Goal: Information Seeking & Learning: Compare options

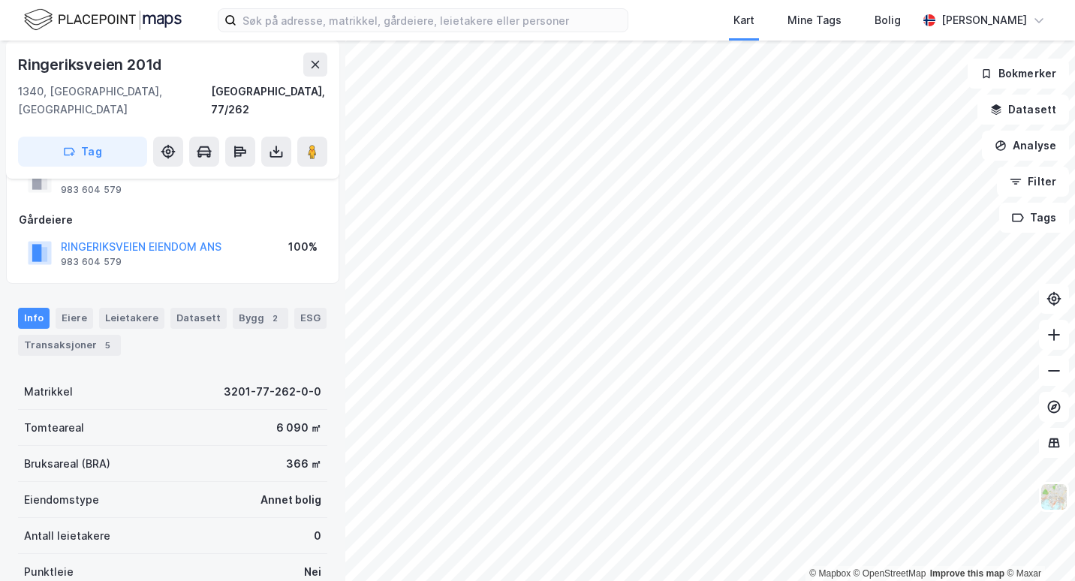
scroll to position [75, 0]
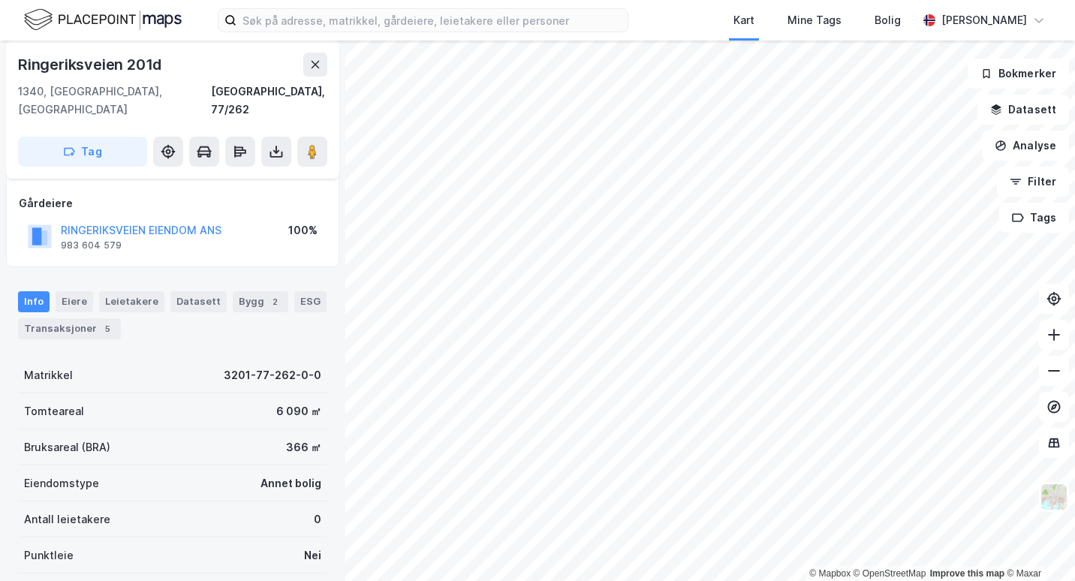
scroll to position [75, 0]
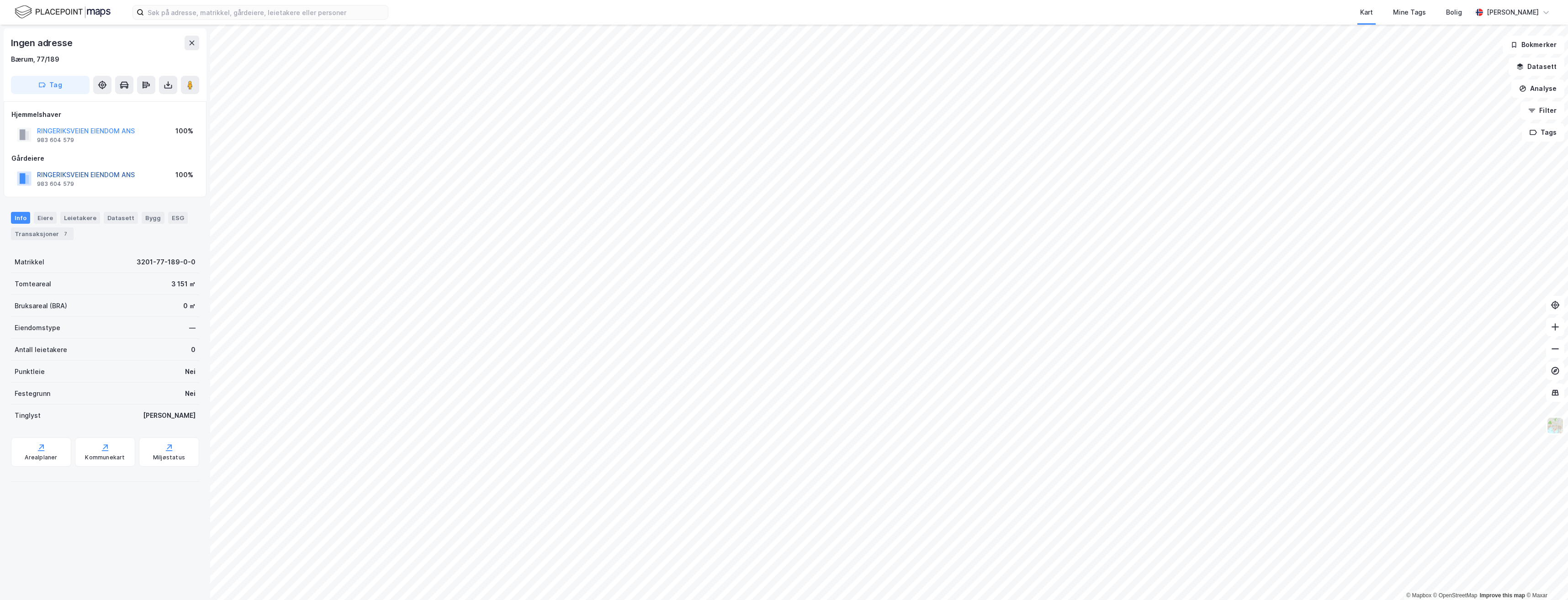
click at [0, 0] on button "RINGERIKSVEIEN EIENDOM ANS" at bounding box center [0, 0] width 0 height 0
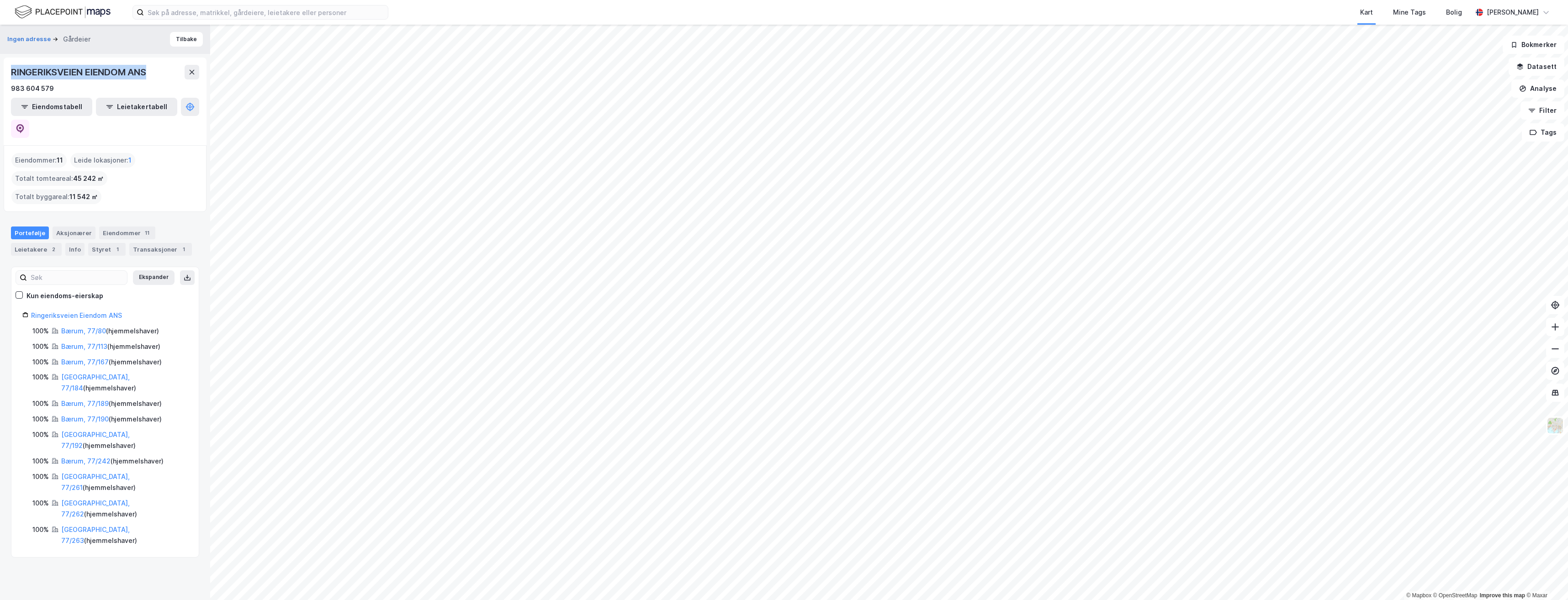
drag, startPoint x: 147, startPoint y: 72, endPoint x: 4, endPoint y: 73, distance: 143.0
click at [4, 73] on div "RINGERIKSVEIEN EIENDOM ANS 983 604 579 Eiendomstabell Leietakertabell" at bounding box center [105, 102] width 203 height 88
copy div "RINGERIKSVEIEN EIENDOM ANS"
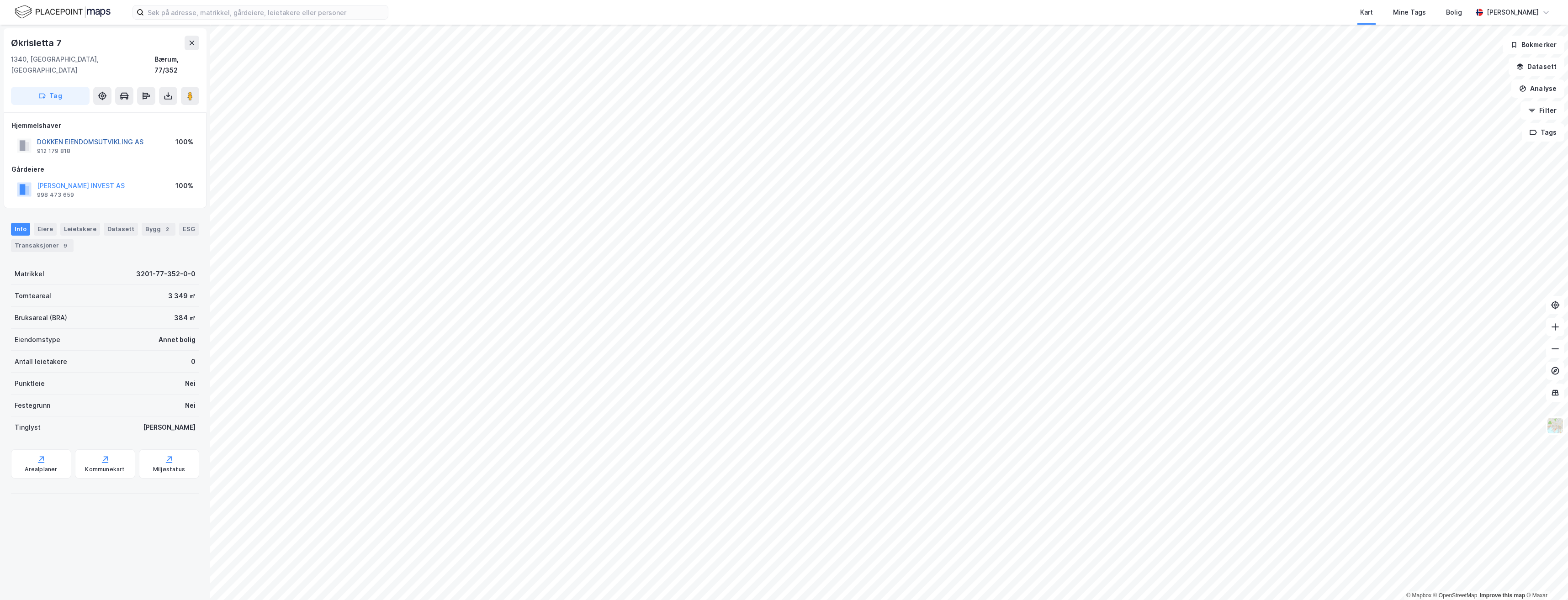
click at [0, 0] on button "DOKKEN EIENDOMSUTVIKLING AS" at bounding box center [0, 0] width 0 height 0
click at [191, 91] on image at bounding box center [190, 96] width 5 height 9
click at [0, 0] on button "[PERSON_NAME] INVEST AS" at bounding box center [0, 0] width 0 height 0
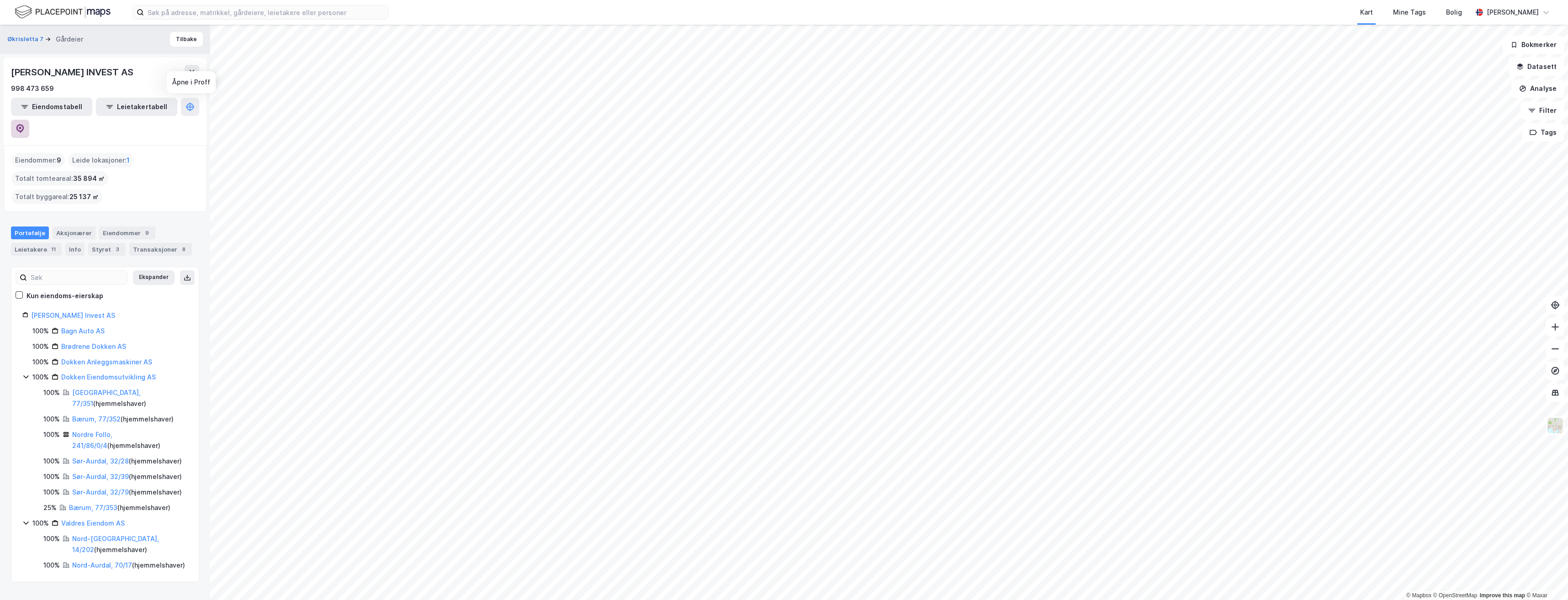
click at [25, 124] on icon at bounding box center [20, 128] width 9 height 9
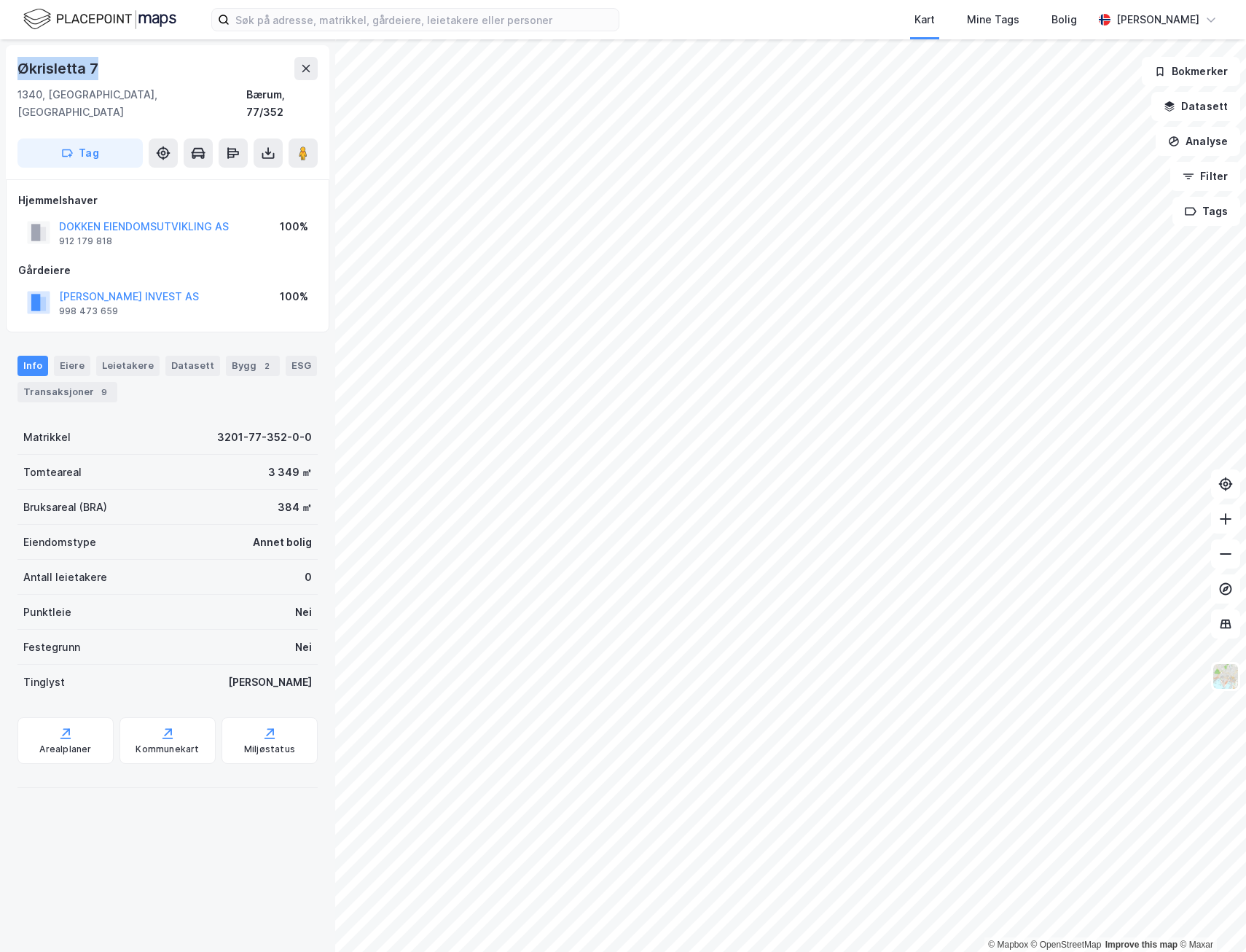
drag, startPoint x: 104, startPoint y: 67, endPoint x: 10, endPoint y: 66, distance: 94.0
click at [10, 66] on div "[STREET_ADDRESS] Tag" at bounding box center [167, 113] width 323 height 134
copy div "Økrisletta 7"
click at [60, 563] on icon at bounding box center [65, 733] width 15 height 15
click at [111, 356] on div "Leietakere 8" at bounding box center [136, 365] width 81 height 20
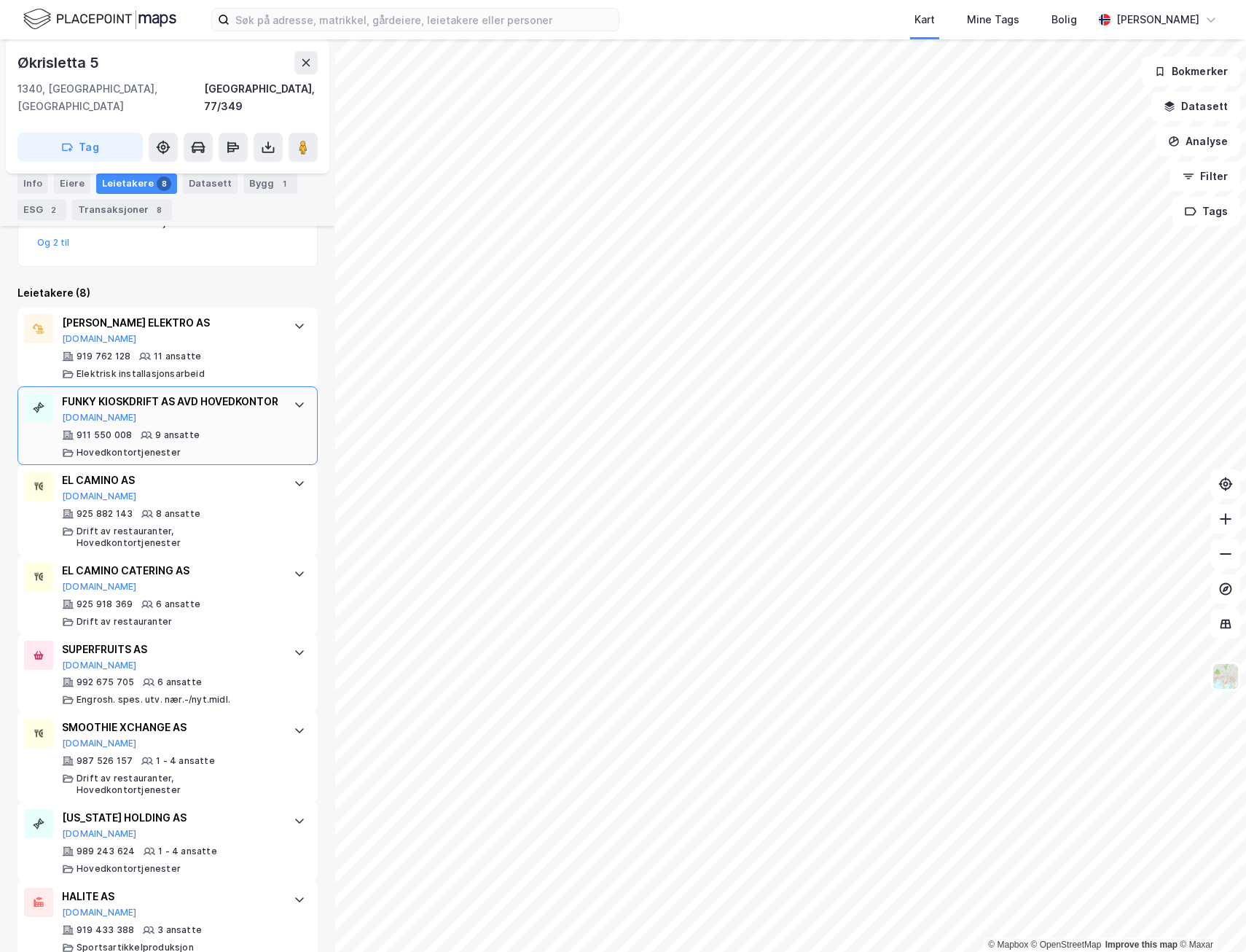
scroll to position [379, 0]
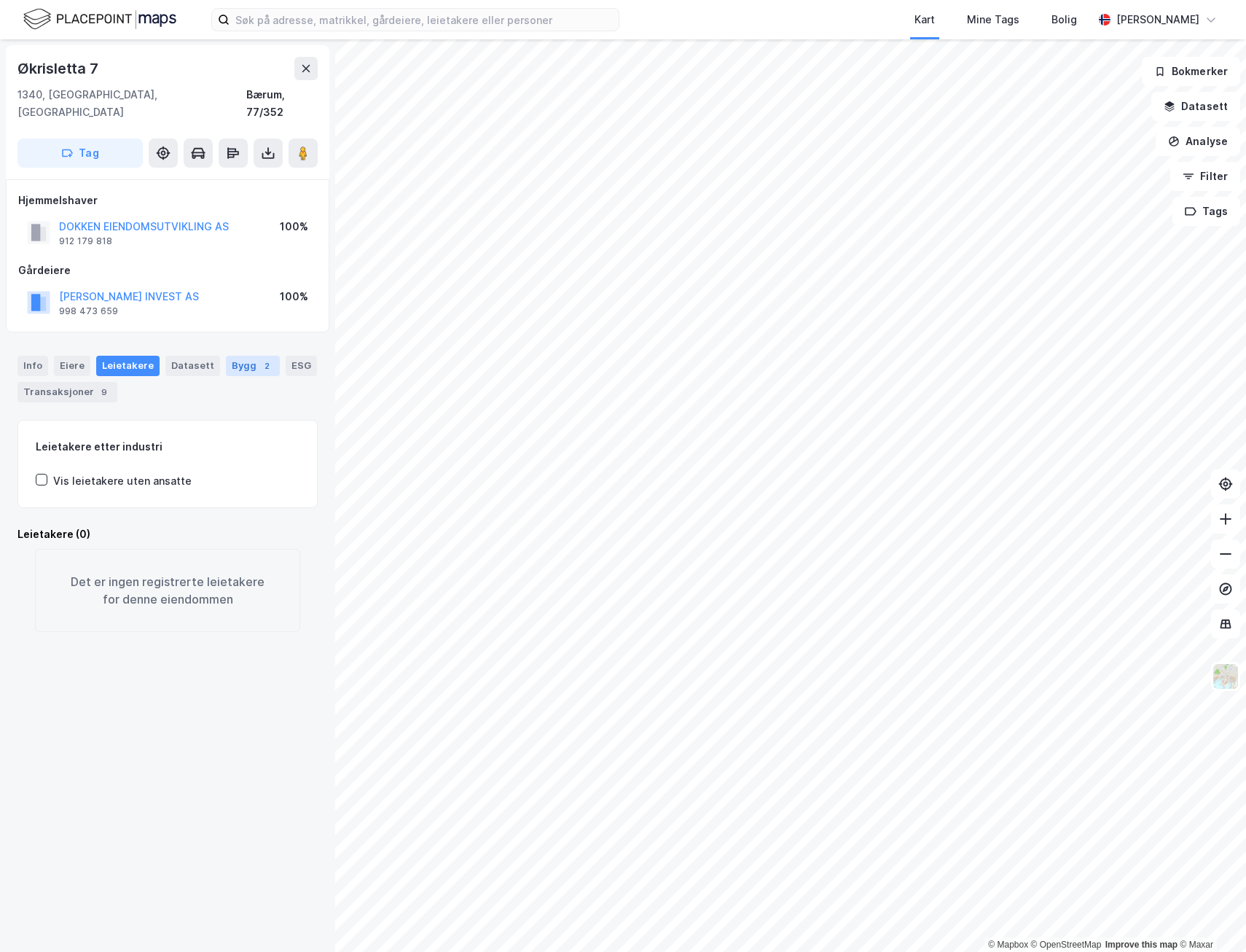
click at [245, 356] on div "Bygg 2" at bounding box center [253, 365] width 54 height 20
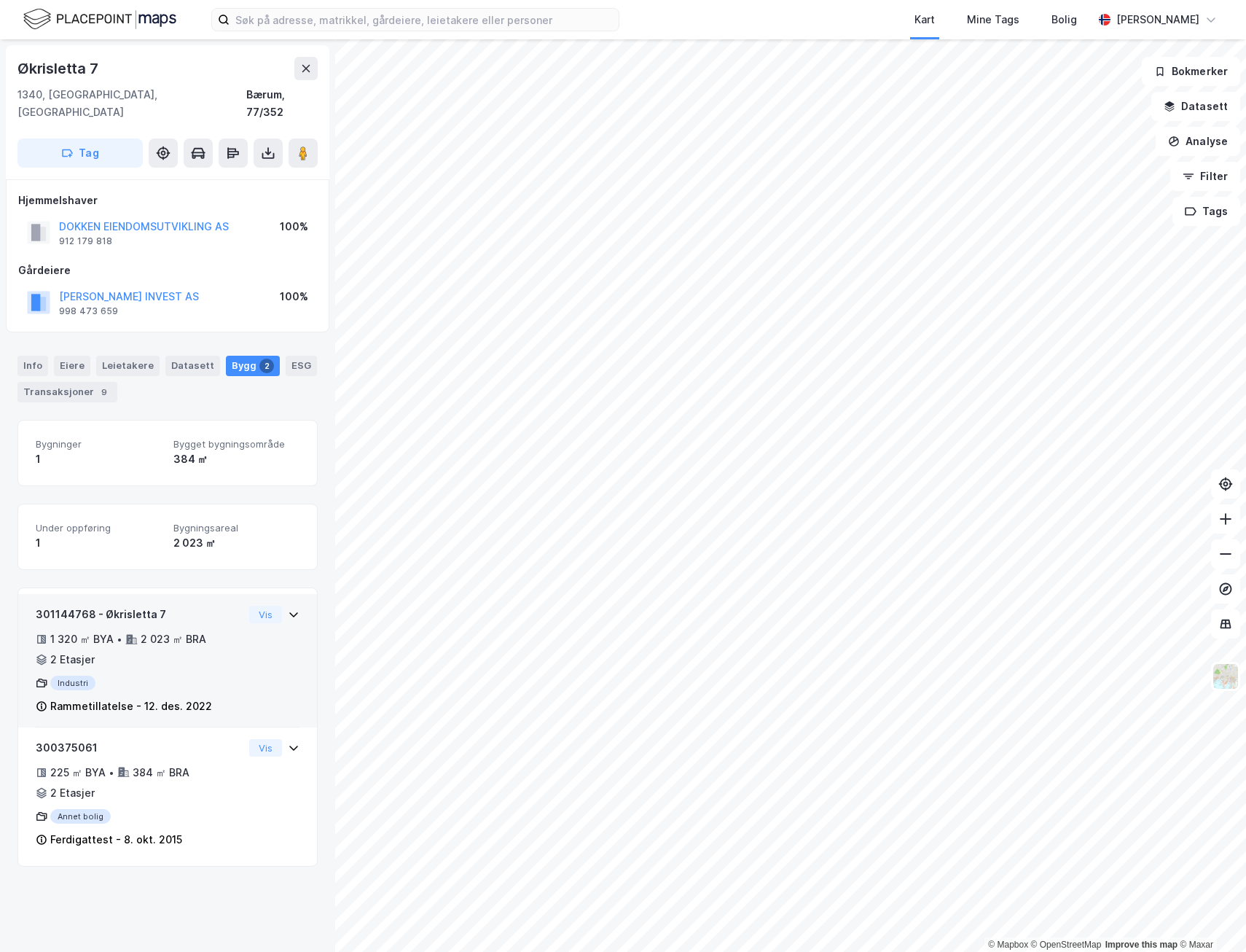
click at [172, 563] on div "1 320 ㎡ BYA • 2 023 ㎡ BRA • 2 Etasjer" at bounding box center [140, 649] width 208 height 38
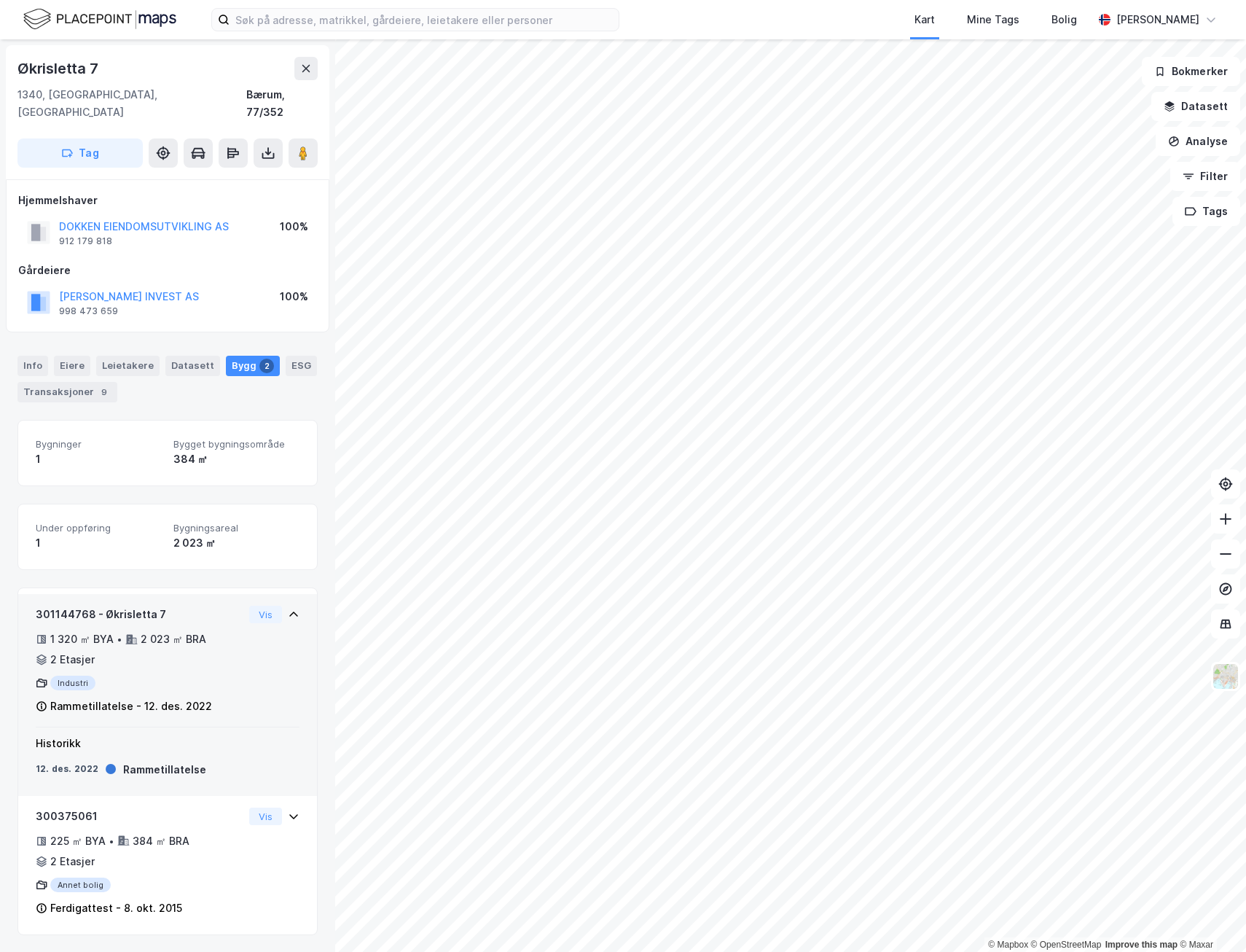
click at [196, 563] on div "301144768 - Økrisletta 7 1 320 ㎡ BYA • 2 023 ㎡ BRA • 2 Etasjer Industri Rammeti…" at bounding box center [140, 661] width 208 height 110
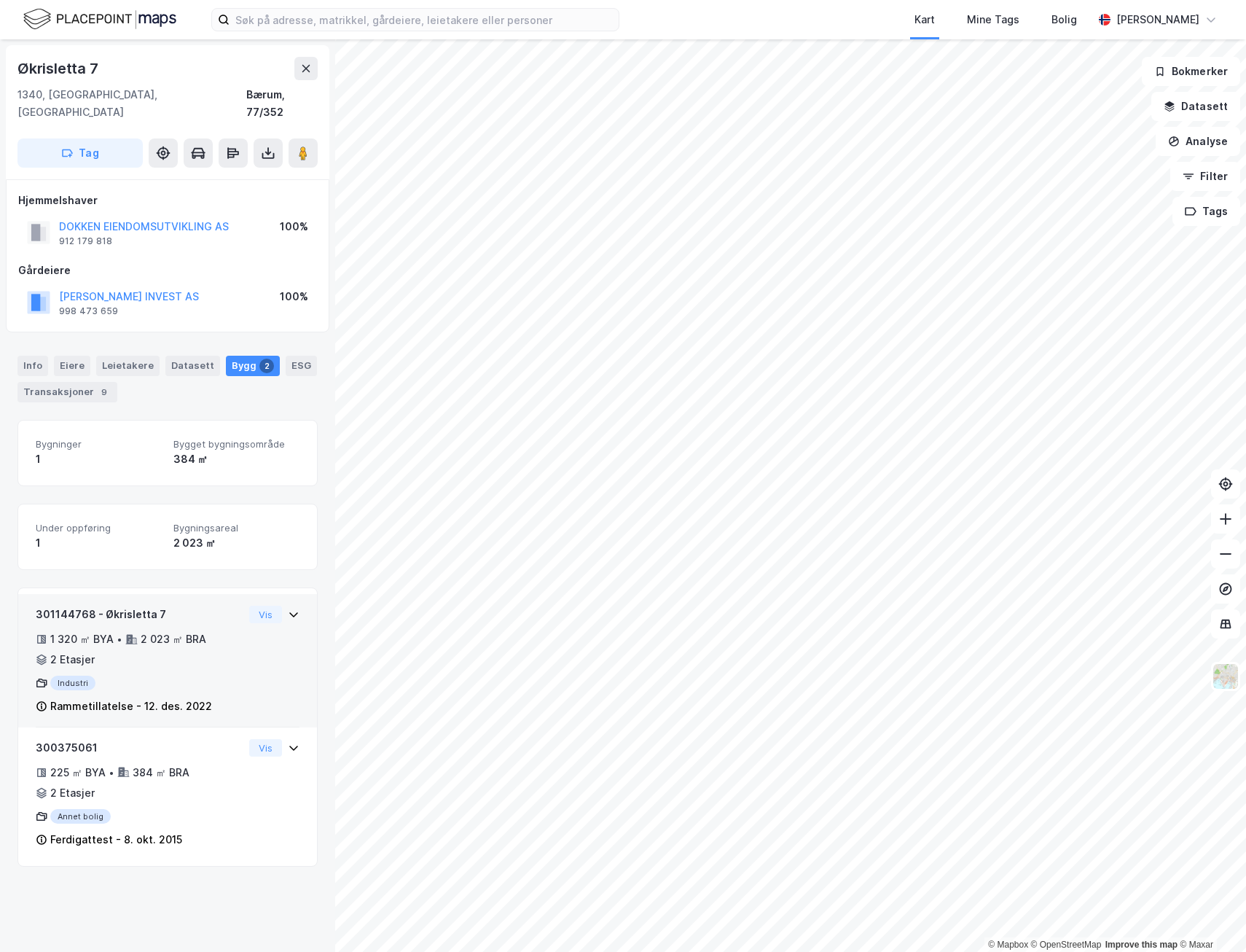
click at [196, 563] on div "301144768 - Økrisletta 7 1 320 ㎡ BYA • 2 023 ㎡ BRA • 2 Etasjer Industri Rammeti…" at bounding box center [140, 661] width 208 height 110
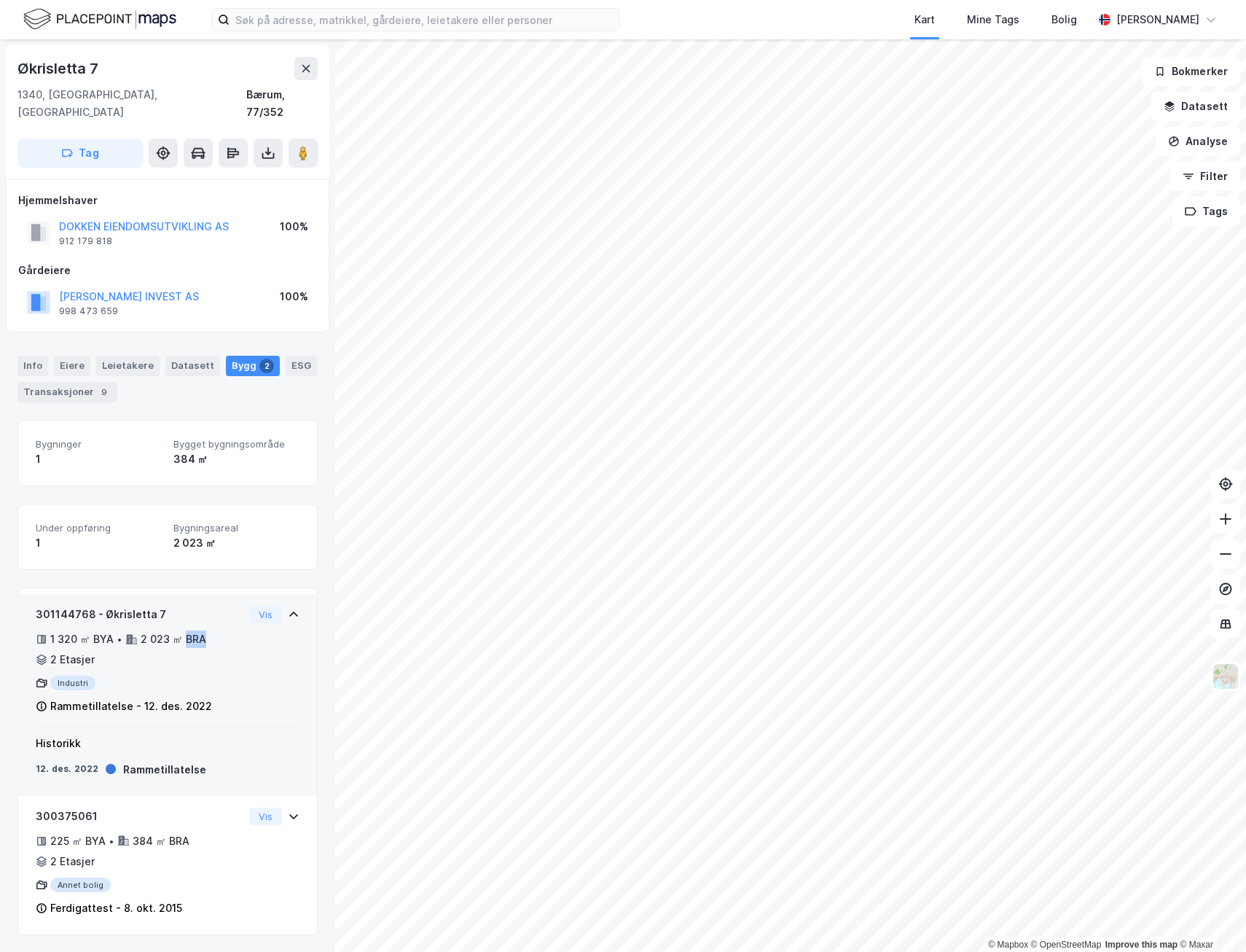
click at [196, 563] on div "301144768 - Økrisletta 7 1 320 ㎡ BYA • 2 023 ㎡ BRA • 2 Etasjer Industri Rammeti…" at bounding box center [140, 661] width 208 height 110
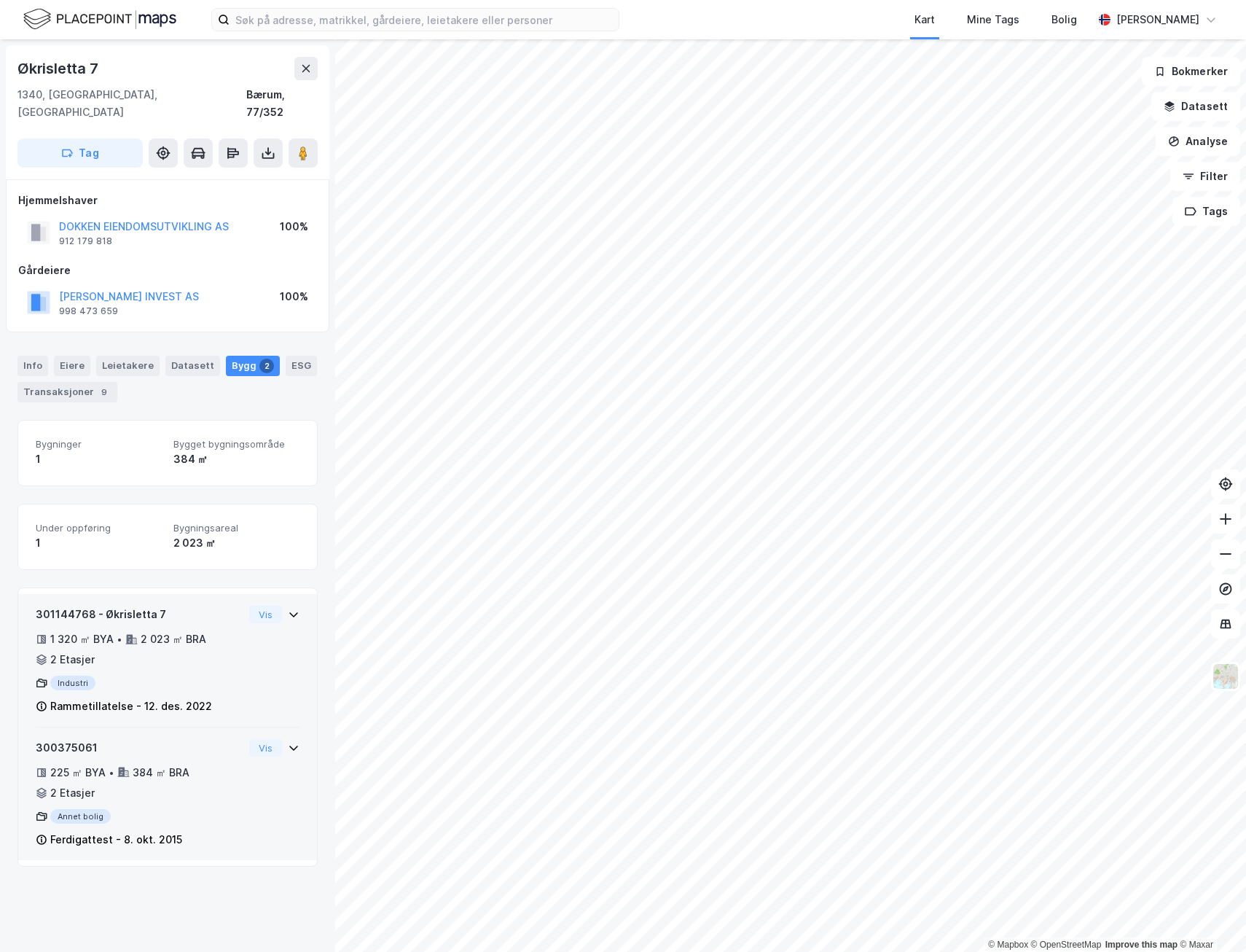
drag, startPoint x: 196, startPoint y: 654, endPoint x: 198, endPoint y: 775, distance: 121.0
click at [198, 563] on div "225 ㎡ BYA • 384 ㎡ BRA • 2 Etasjer" at bounding box center [140, 783] width 208 height 38
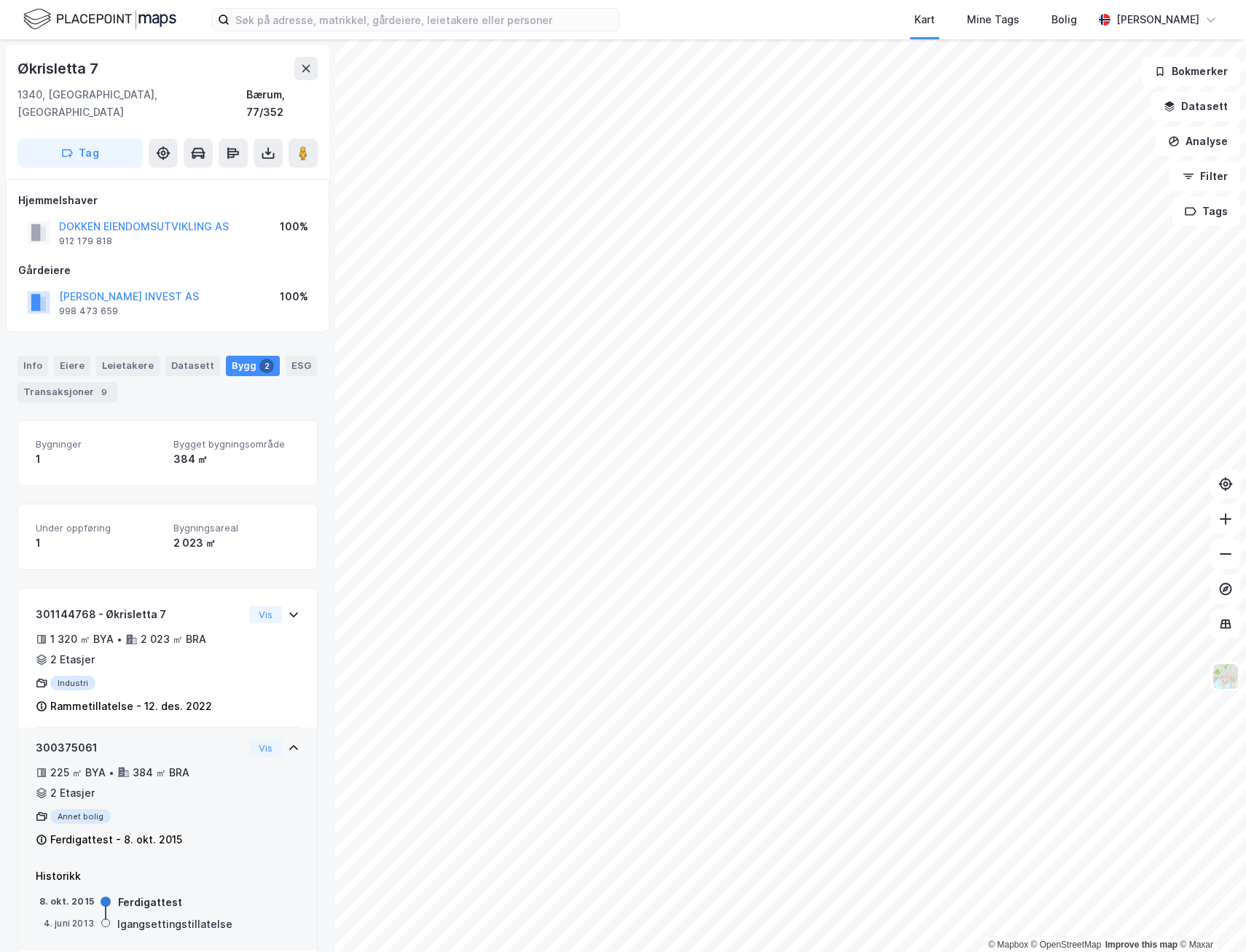
click at [198, 563] on div "225 ㎡ BYA • 384 ㎡ BRA • 2 Etasjer" at bounding box center [140, 783] width 208 height 38
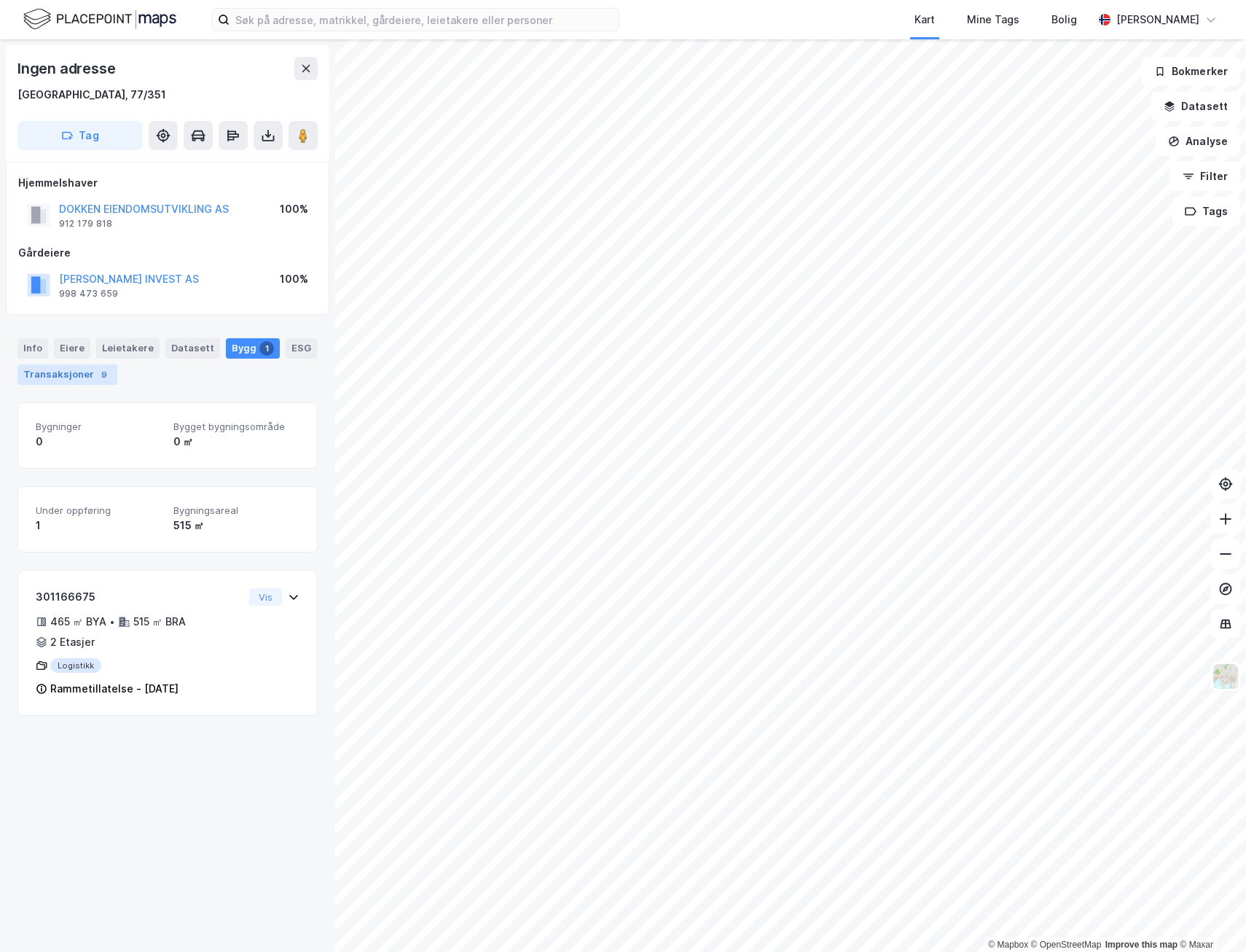
click at [68, 370] on div "Transaksjoner 9" at bounding box center [67, 374] width 100 height 20
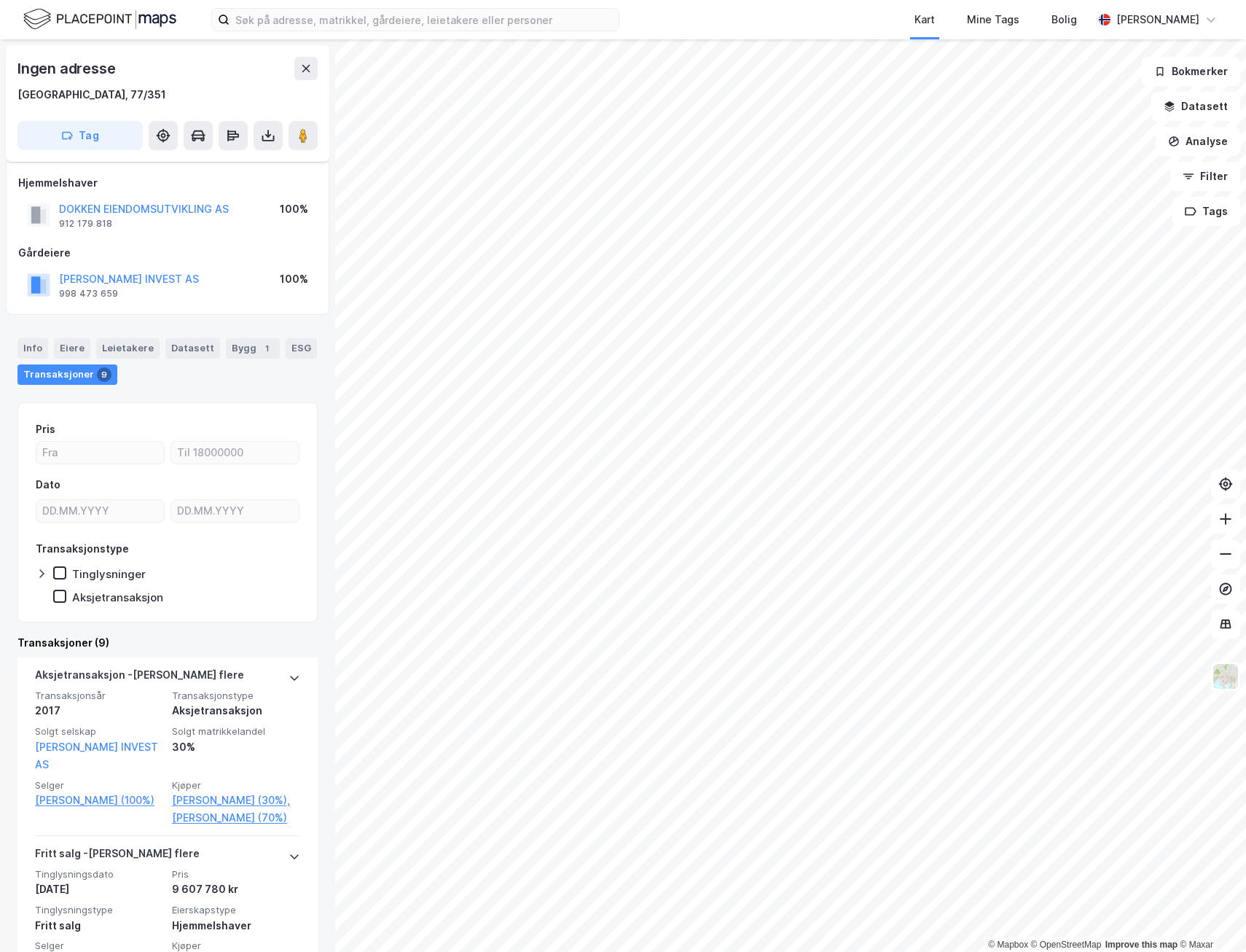
scroll to position [73, 0]
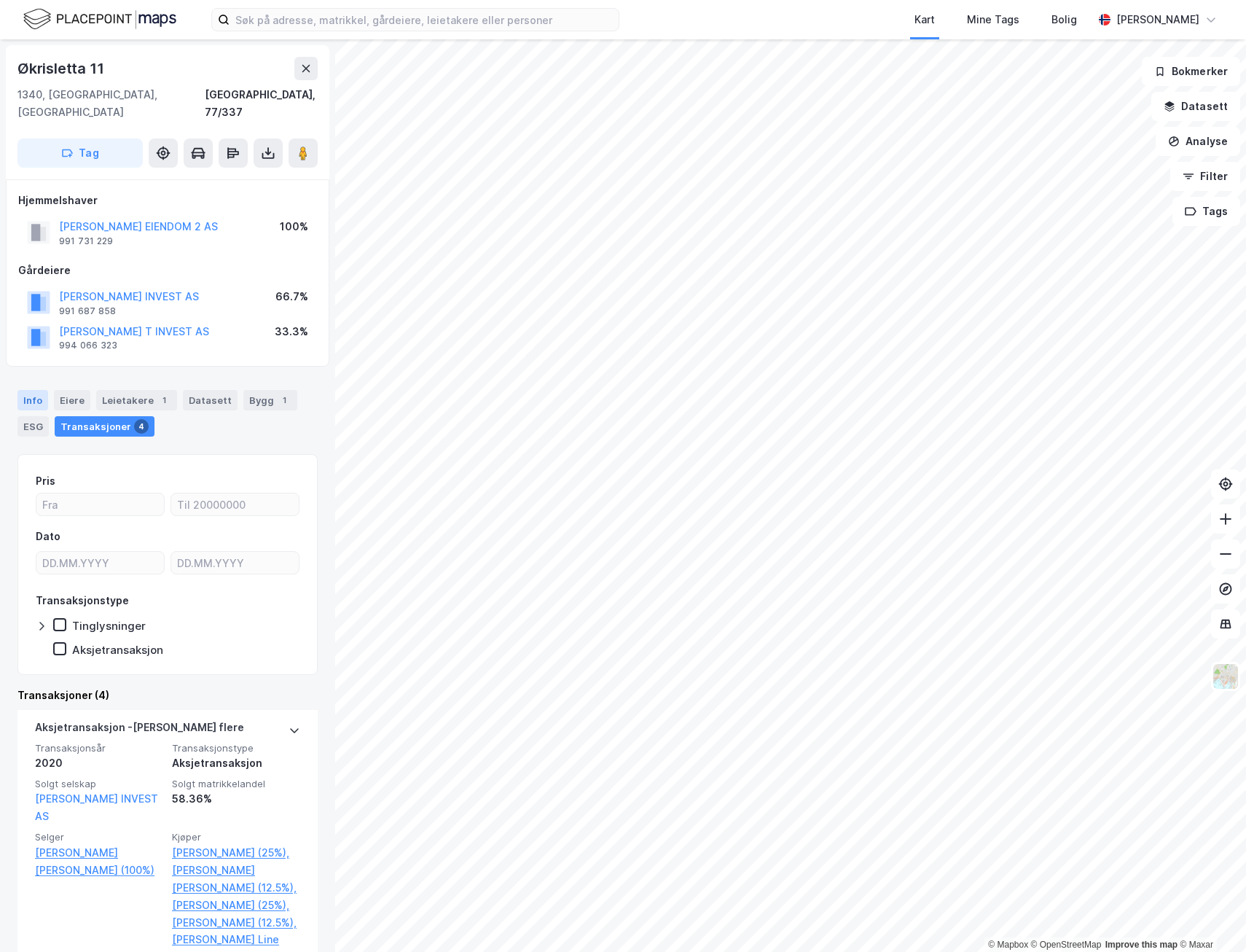
click at [24, 391] on div "Info" at bounding box center [33, 400] width 31 height 20
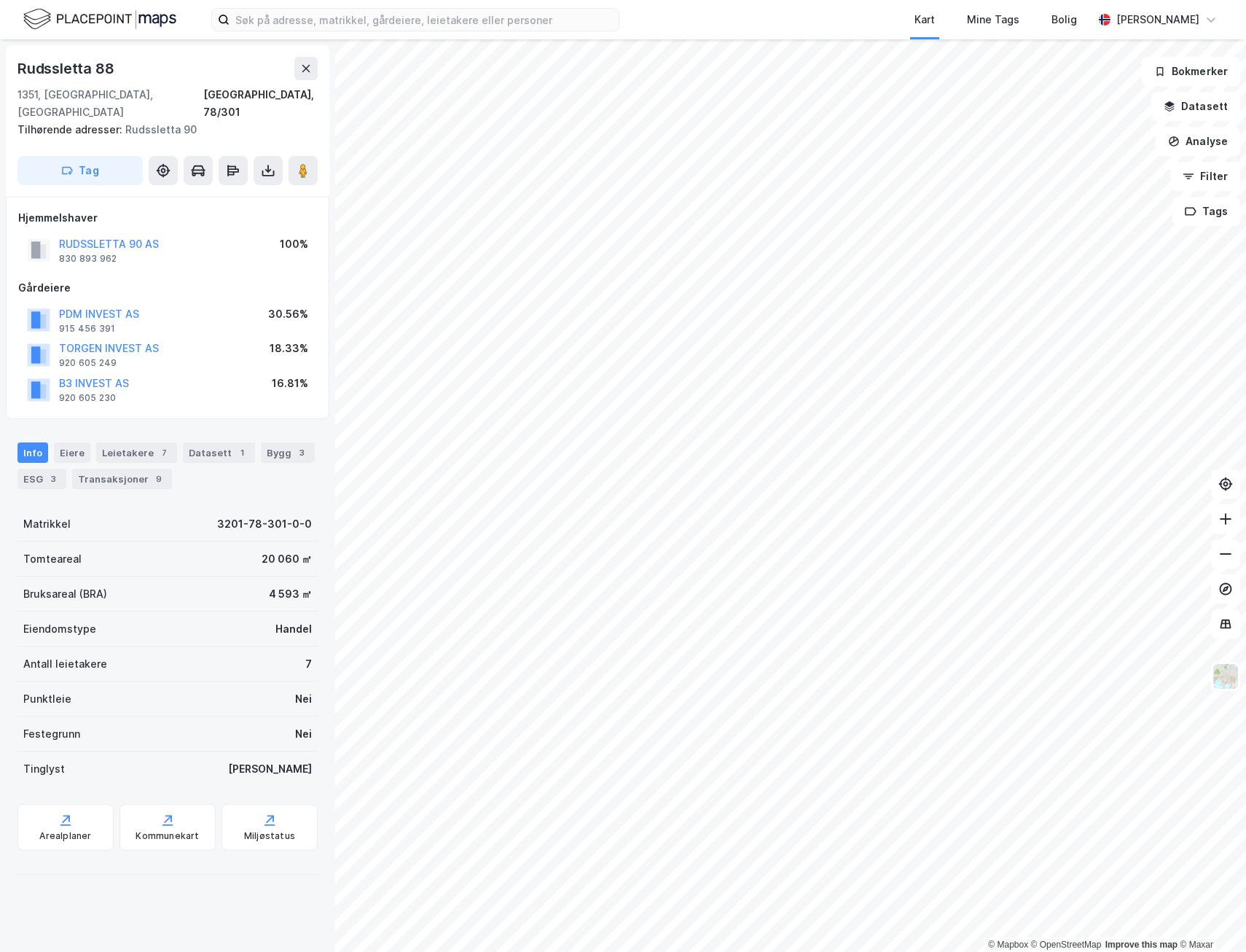
scroll to position [40, 0]
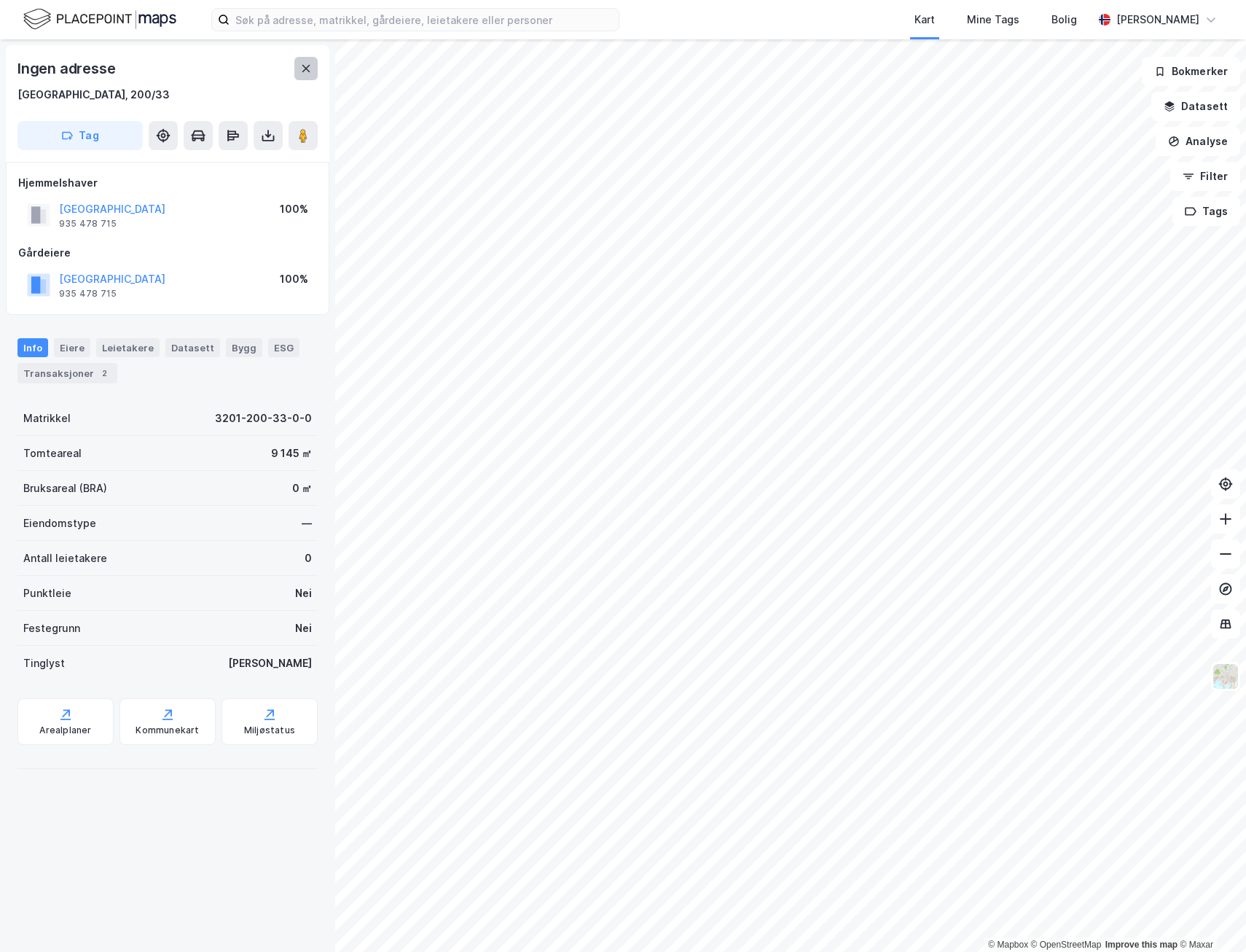
click at [305, 61] on button at bounding box center [306, 69] width 23 height 23
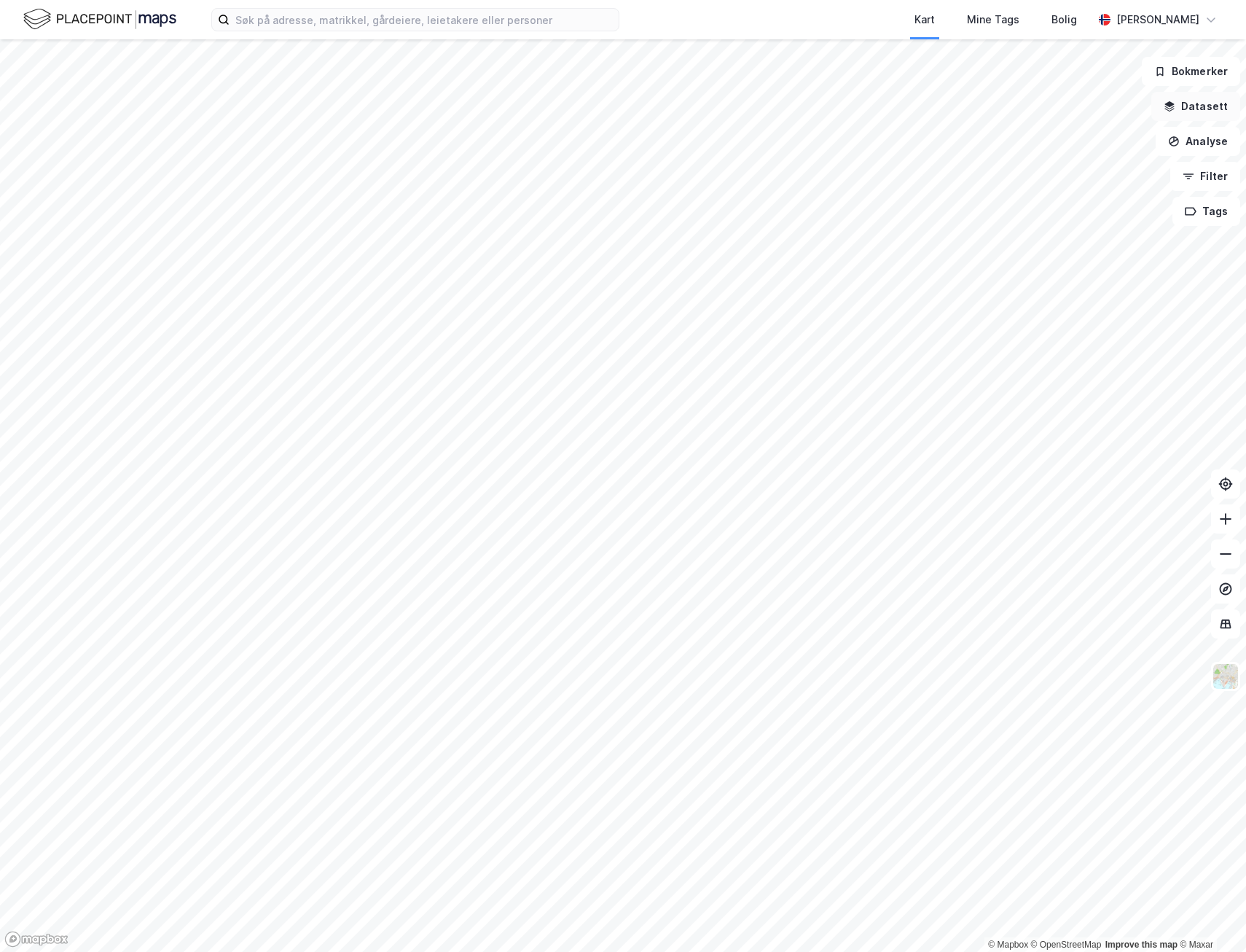
click at [1043, 117] on button "Datasett" at bounding box center [1196, 107] width 89 height 29
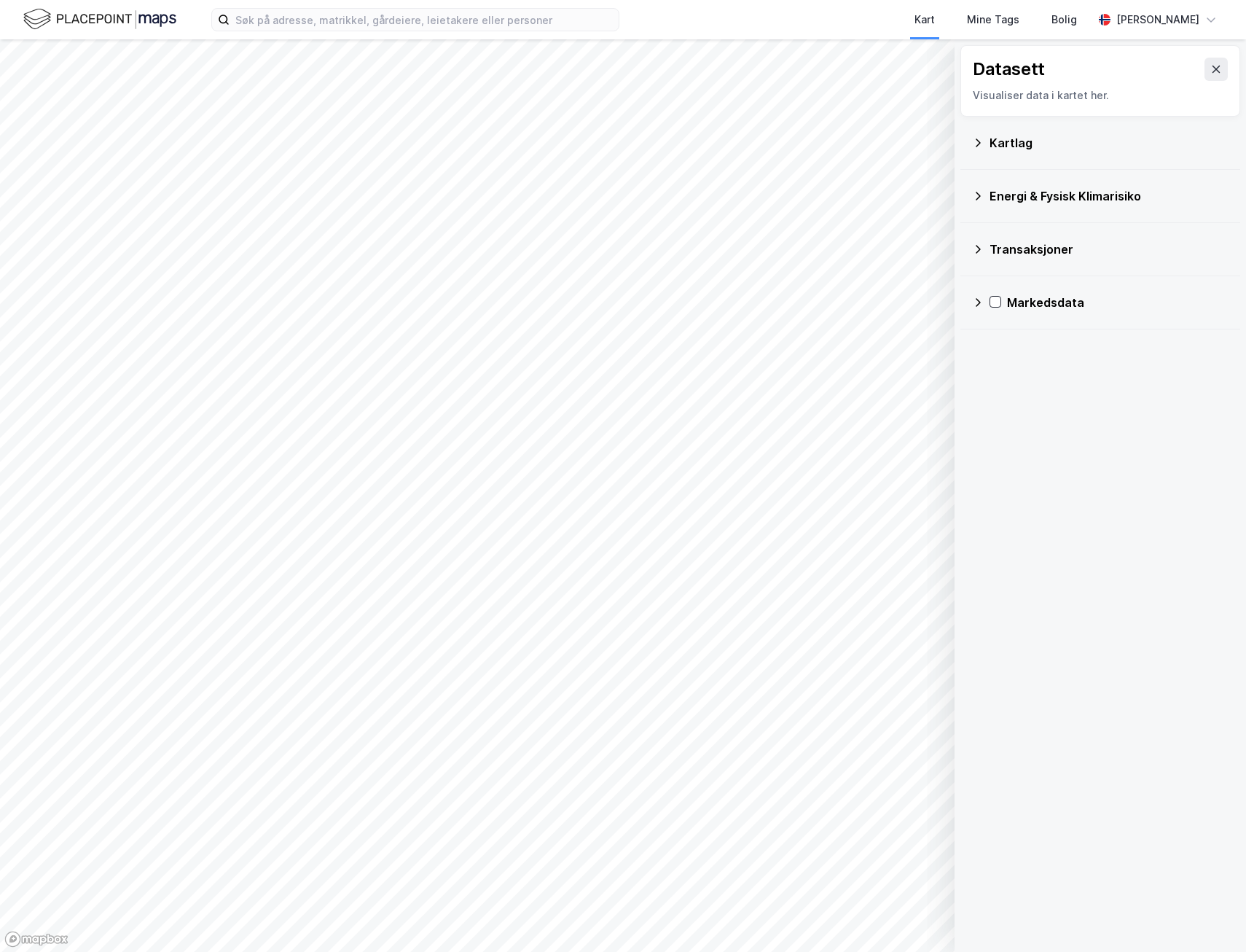
click at [1043, 303] on div "Markedsdata" at bounding box center [1118, 302] width 221 height 17
click at [1043, 336] on div "Arealledighet" at bounding box center [1128, 338] width 203 height 17
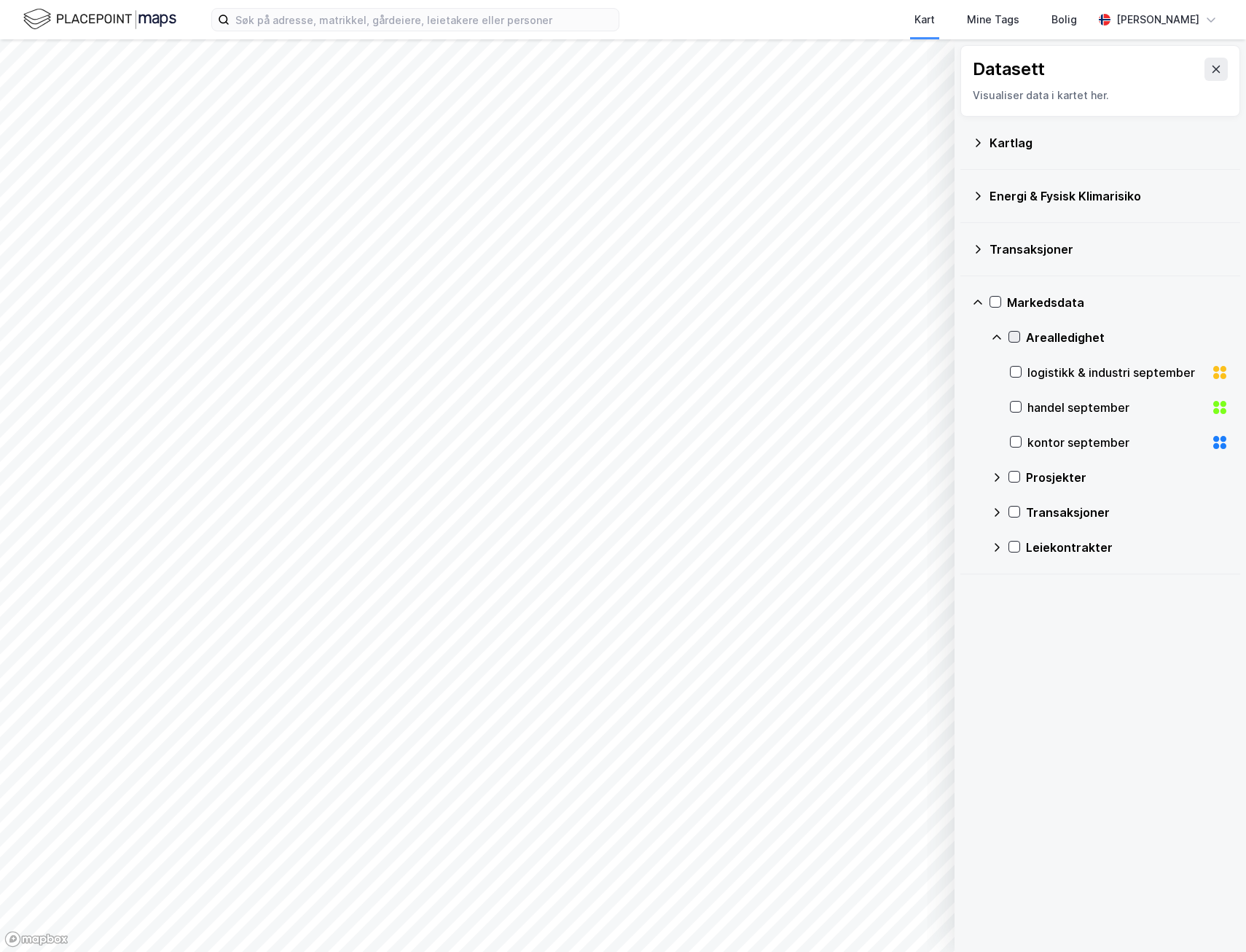
click at [1018, 337] on icon at bounding box center [1015, 337] width 11 height 11
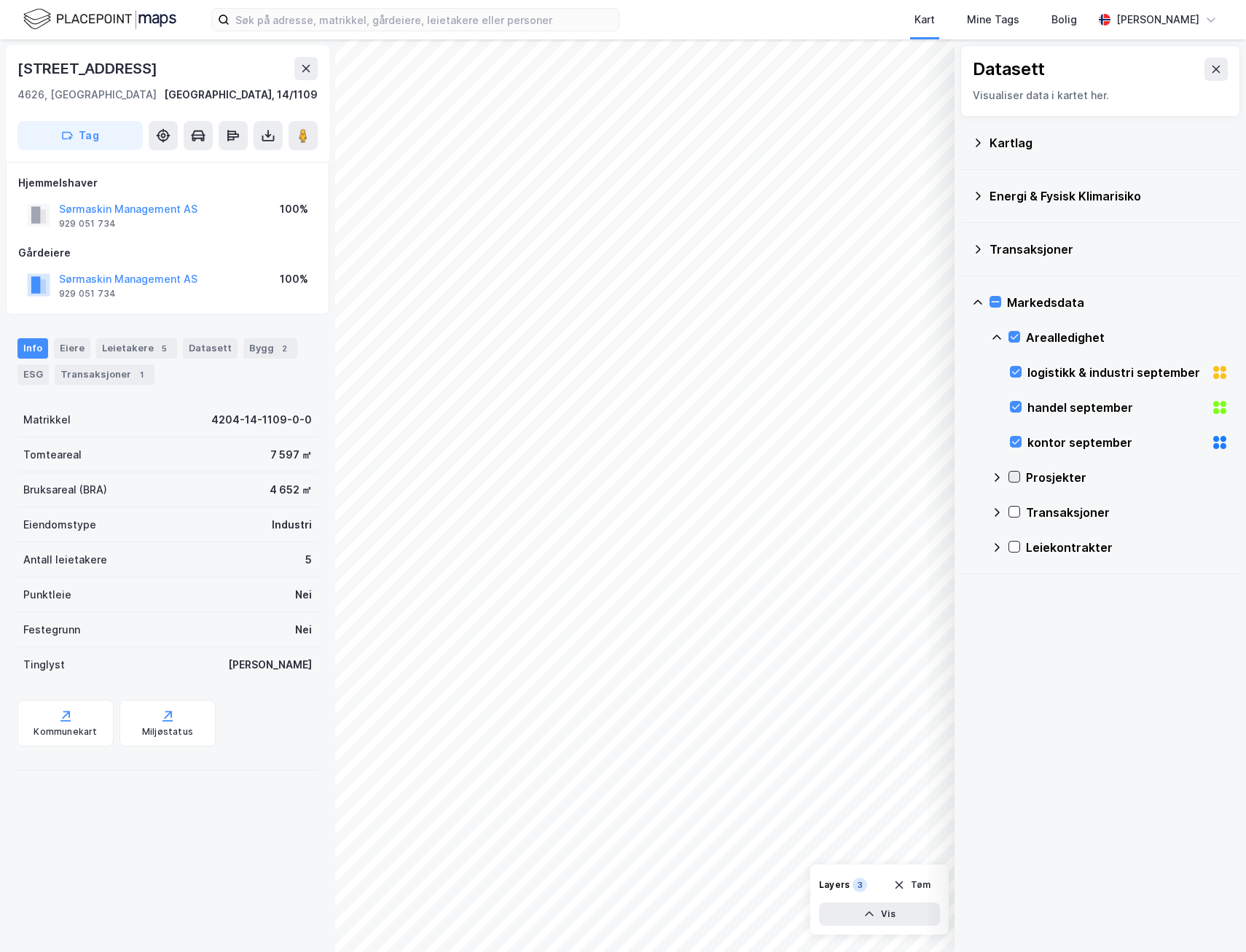
click at [1019, 478] on icon at bounding box center [1015, 477] width 11 height 11
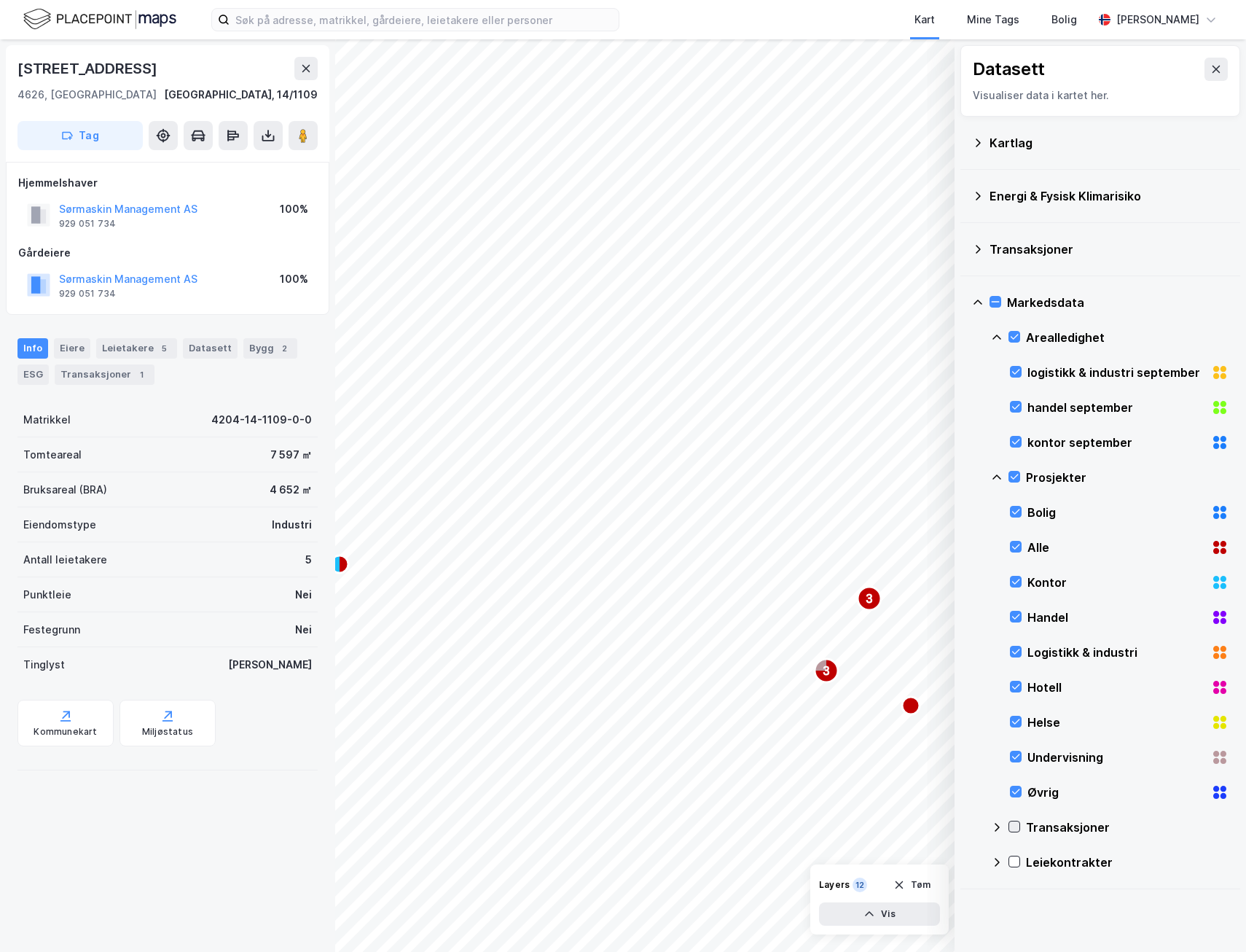
click at [1018, 563] on icon at bounding box center [1015, 827] width 11 height 11
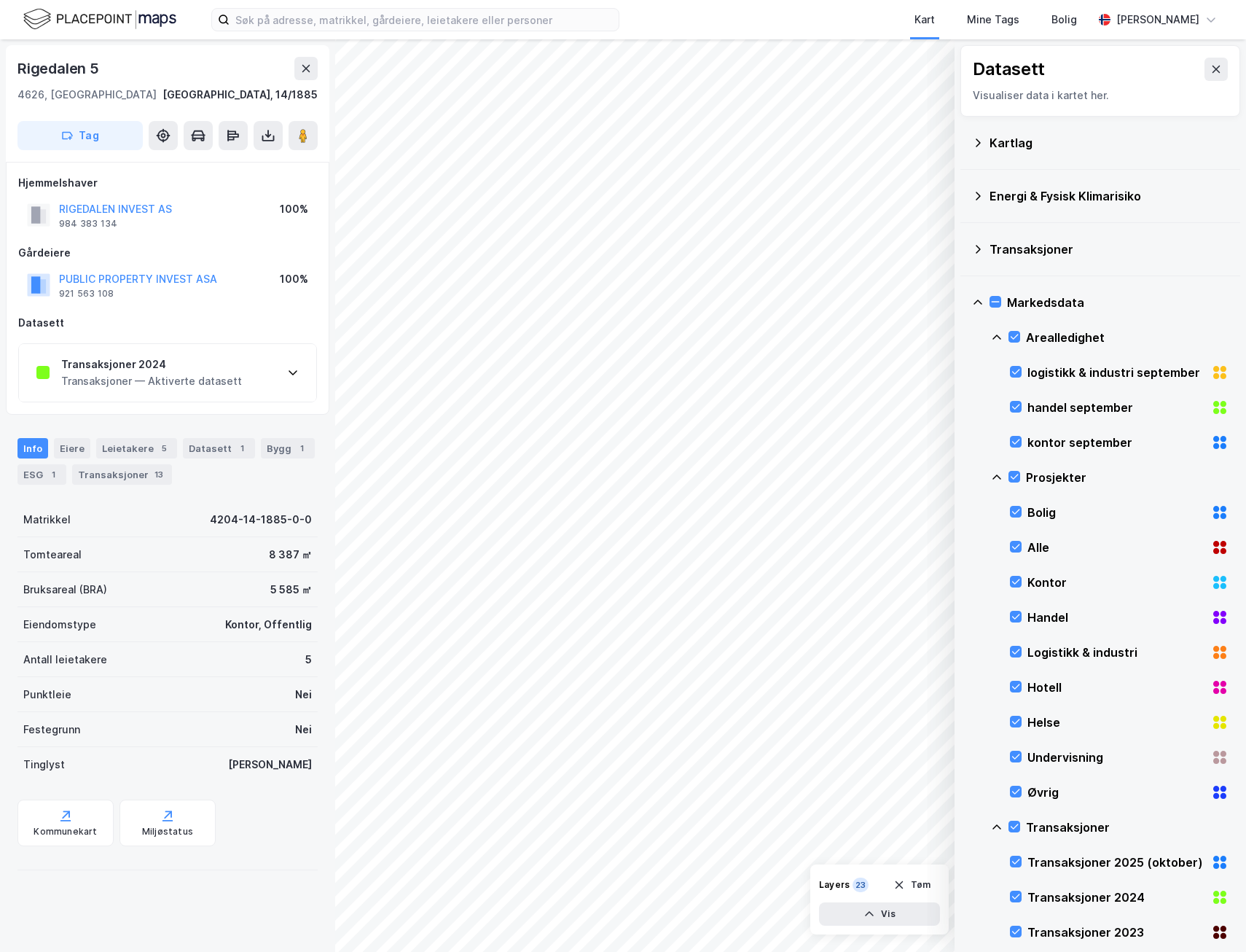
click at [228, 382] on div "Transaksjoner — Aktiverte datasett" at bounding box center [152, 382] width 181 height 17
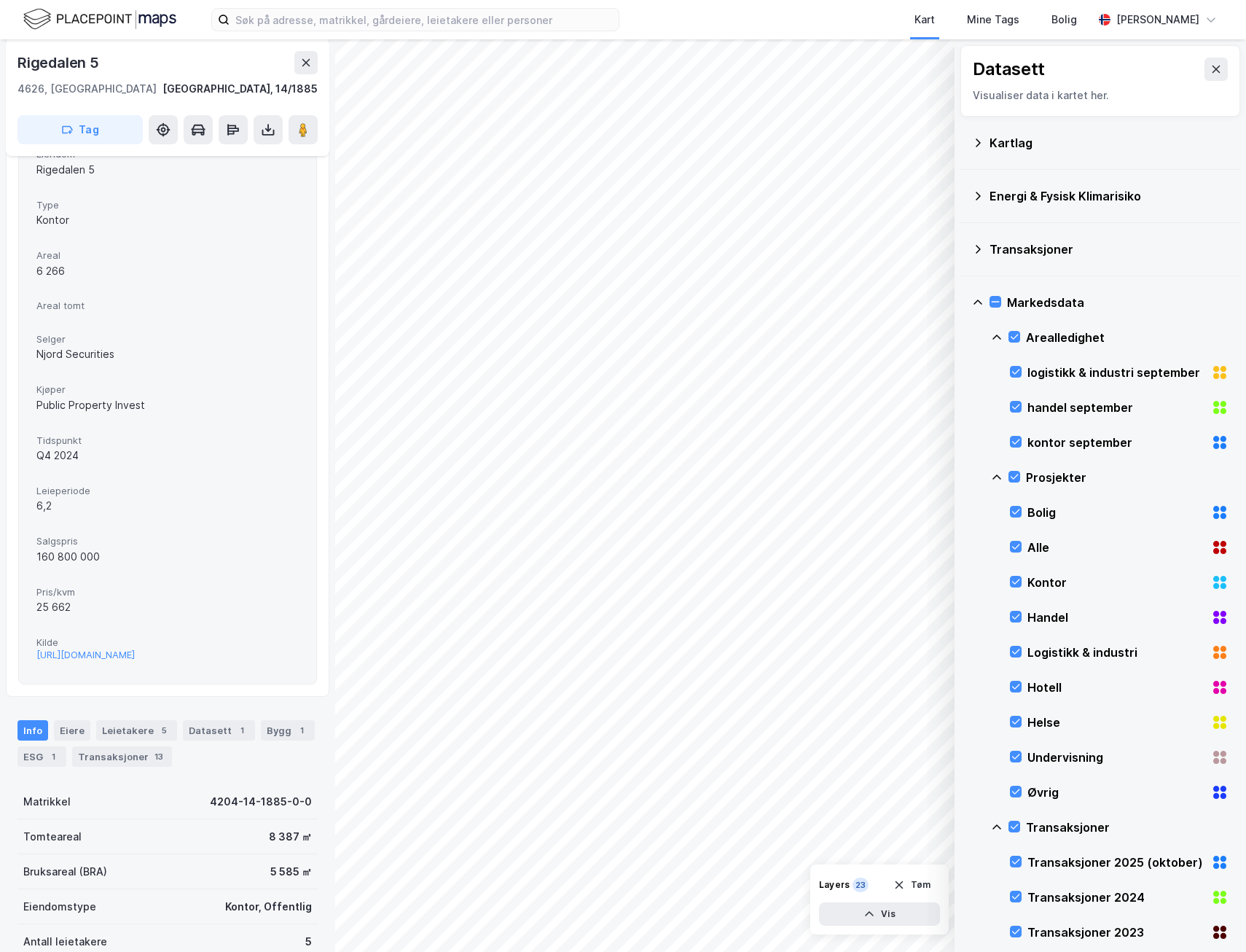
scroll to position [510, 0]
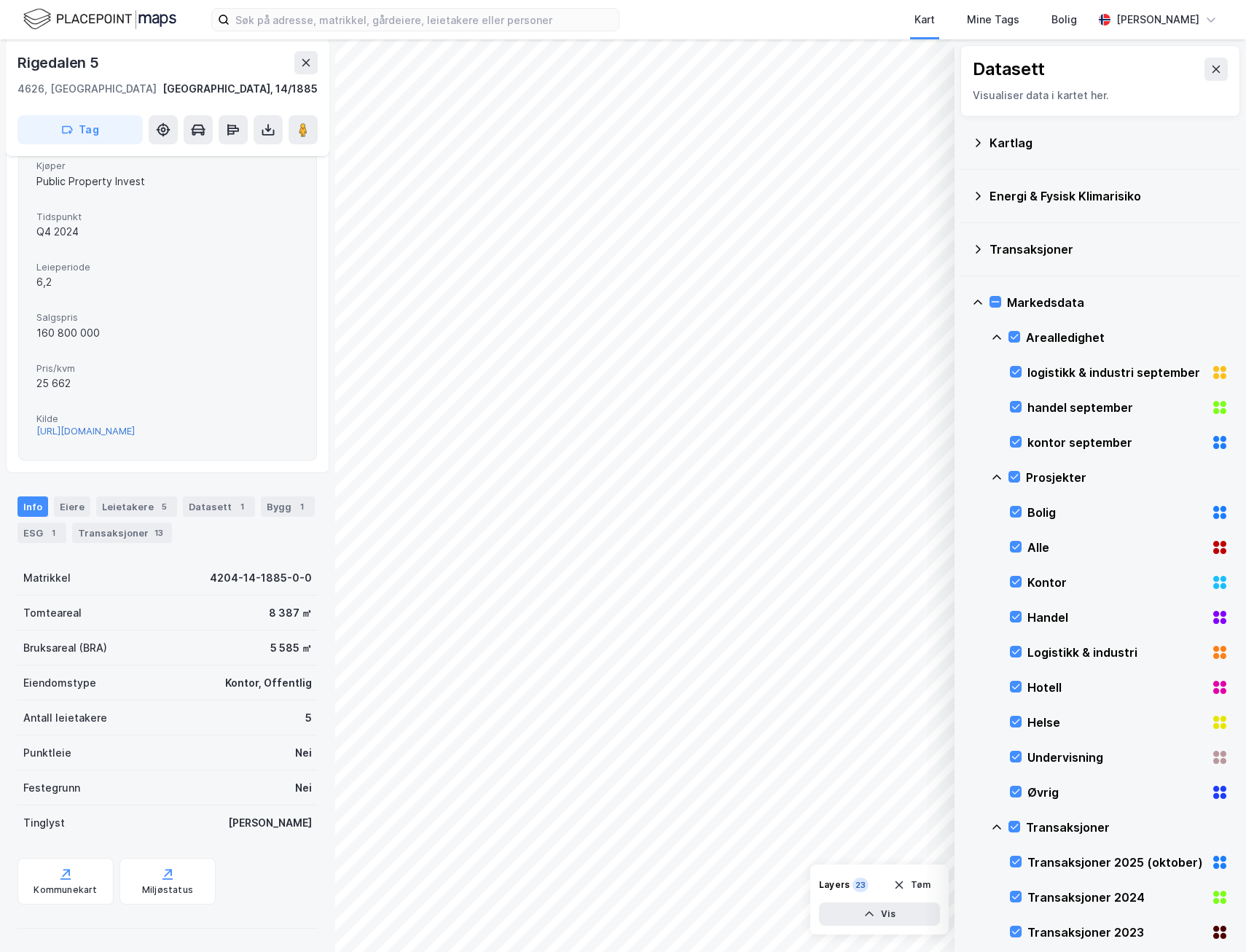
click at [135, 429] on div "[URL][DOMAIN_NAME]" at bounding box center [85, 431] width 98 height 13
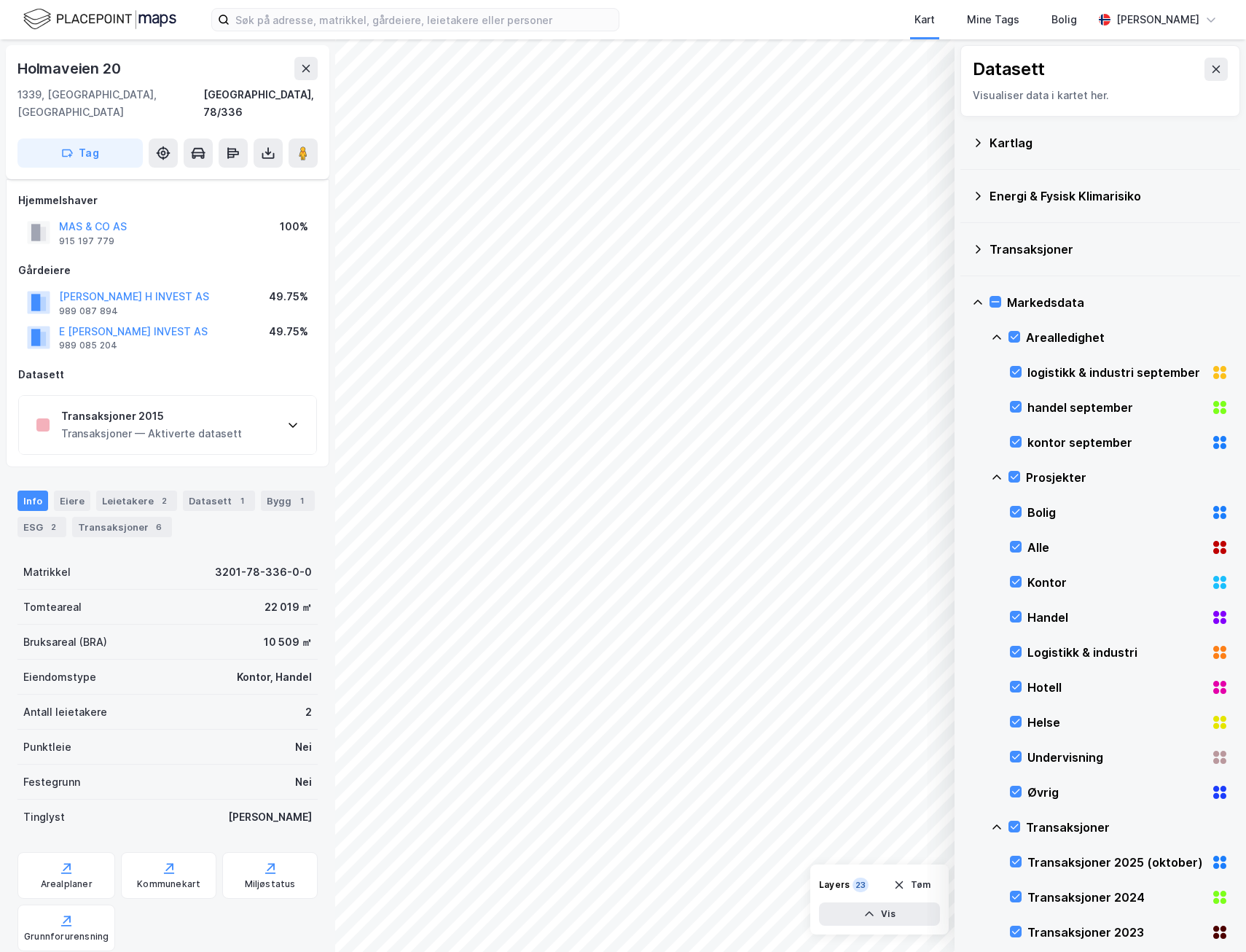
scroll to position [123, 0]
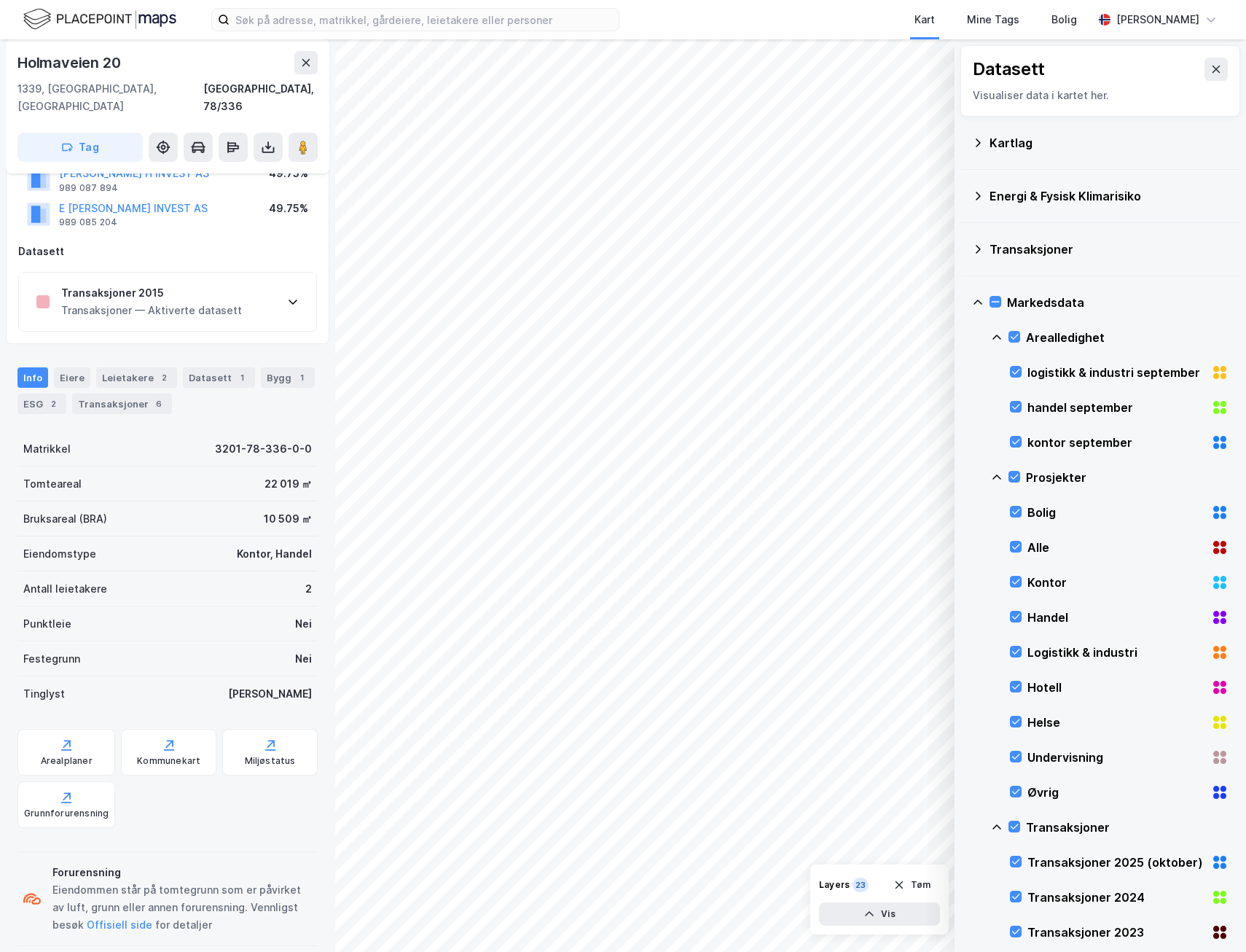
click at [246, 282] on div "Transaksjoner 2015 Transaksjoner — Aktiverte datasett" at bounding box center [168, 302] width 297 height 58
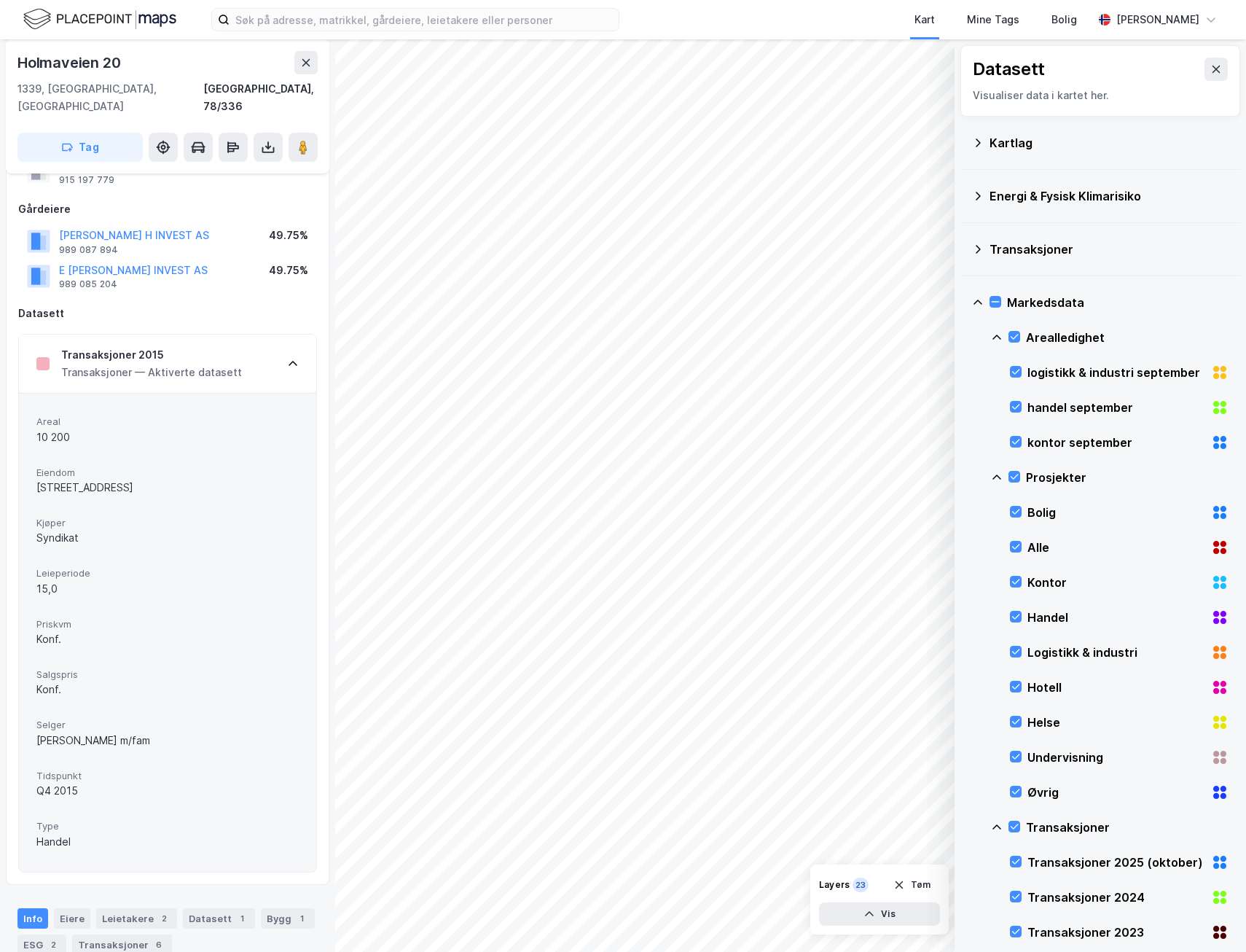
scroll to position [0, 0]
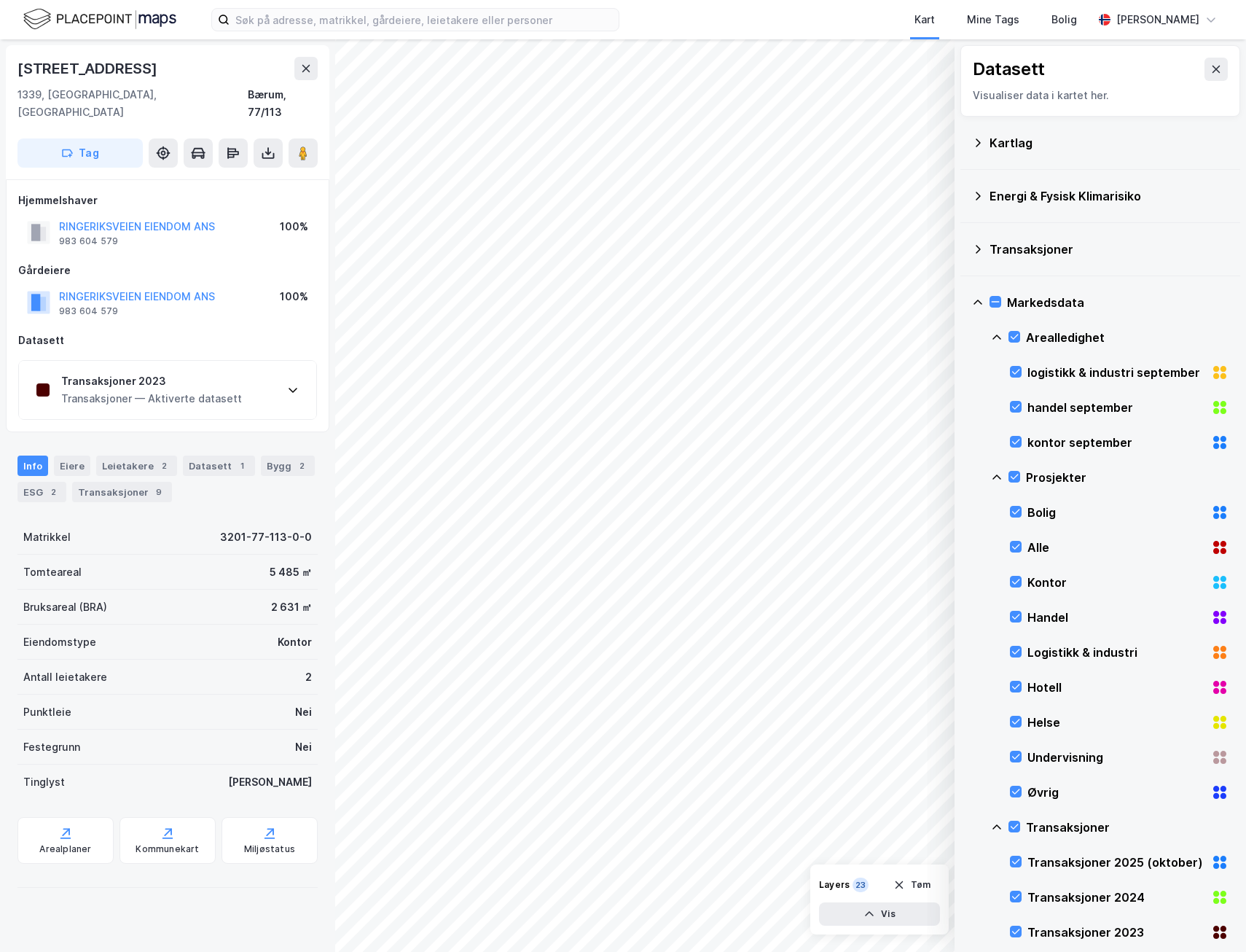
click at [293, 385] on icon at bounding box center [293, 391] width 12 height 12
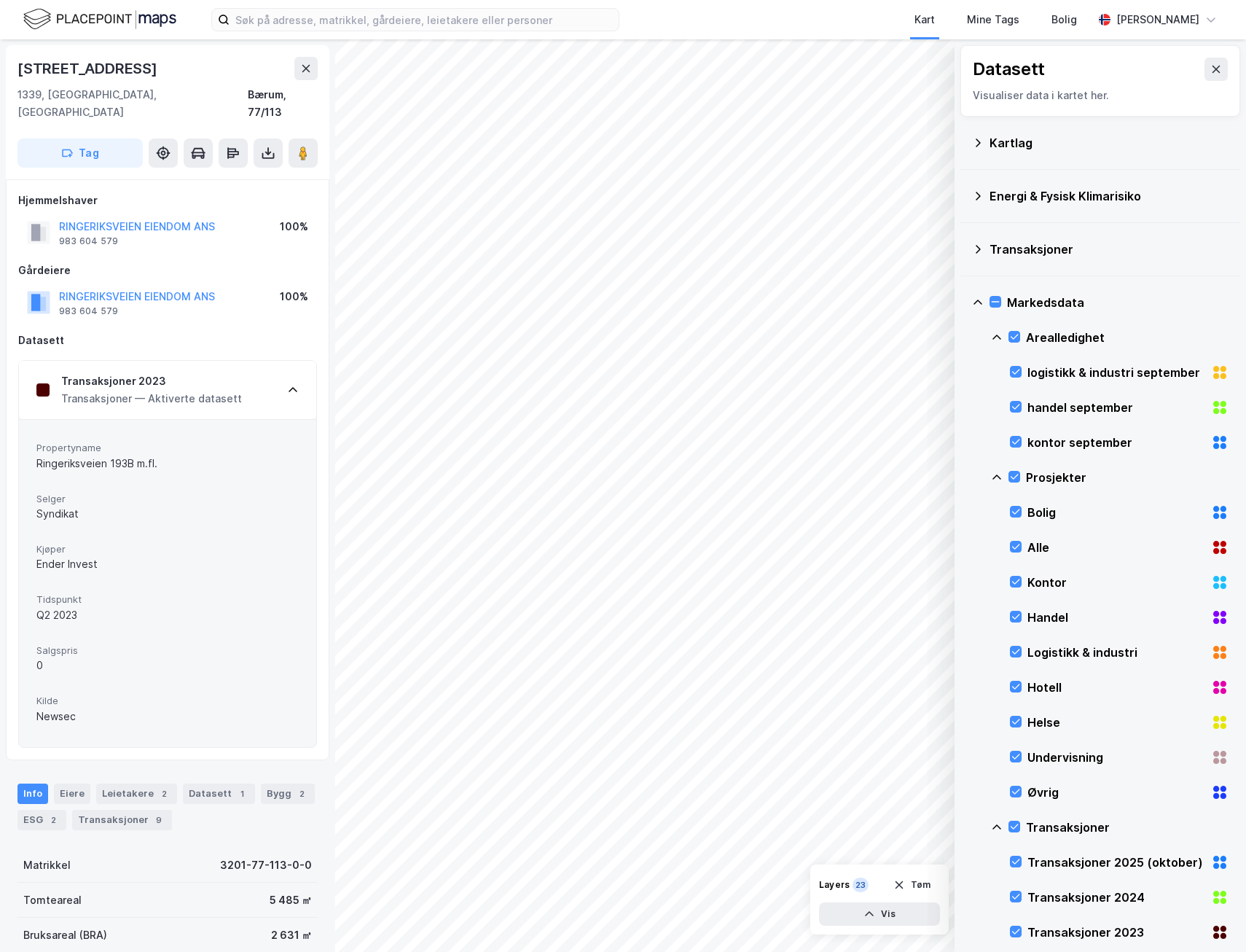
scroll to position [4, 0]
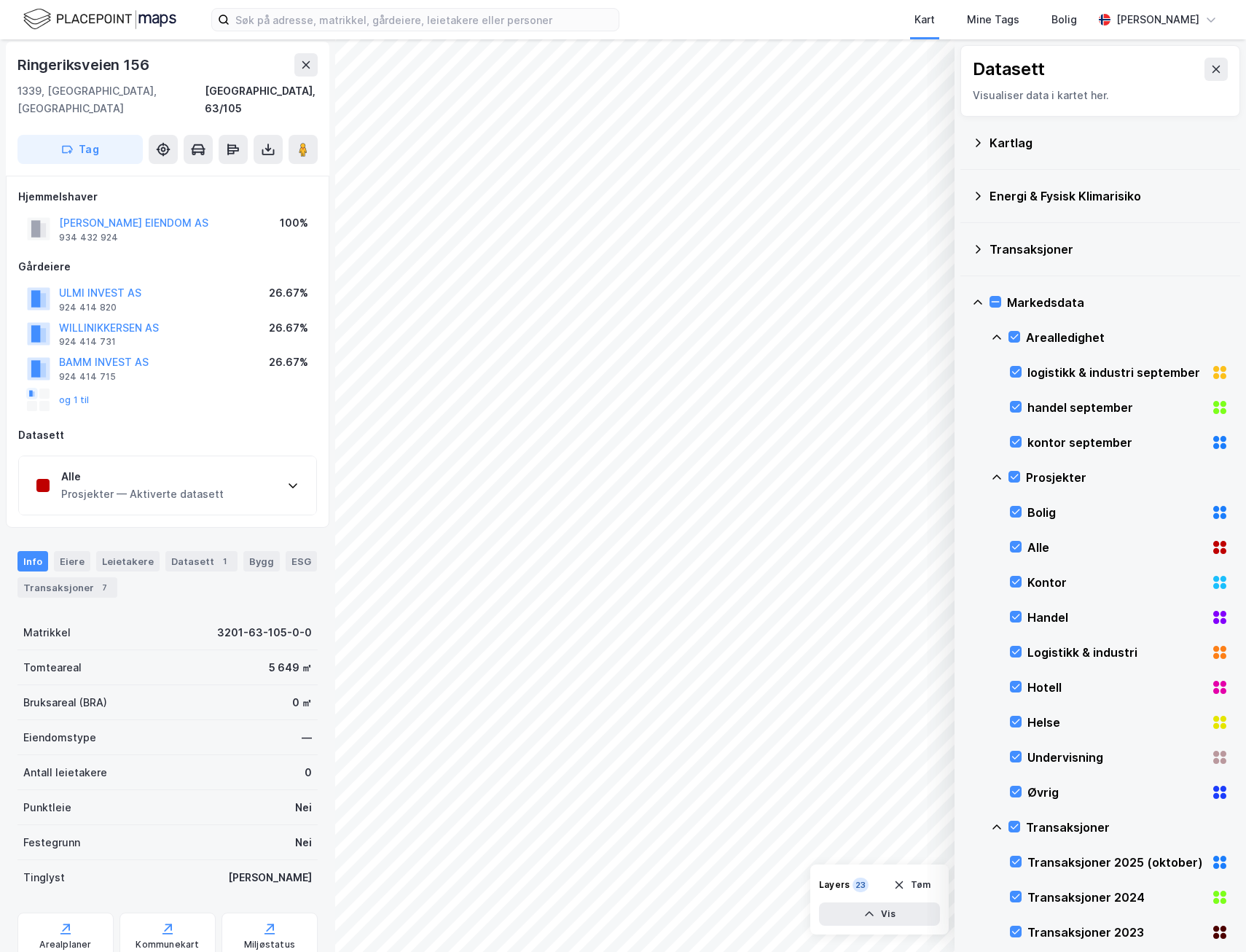
click at [288, 480] on icon at bounding box center [293, 486] width 12 height 12
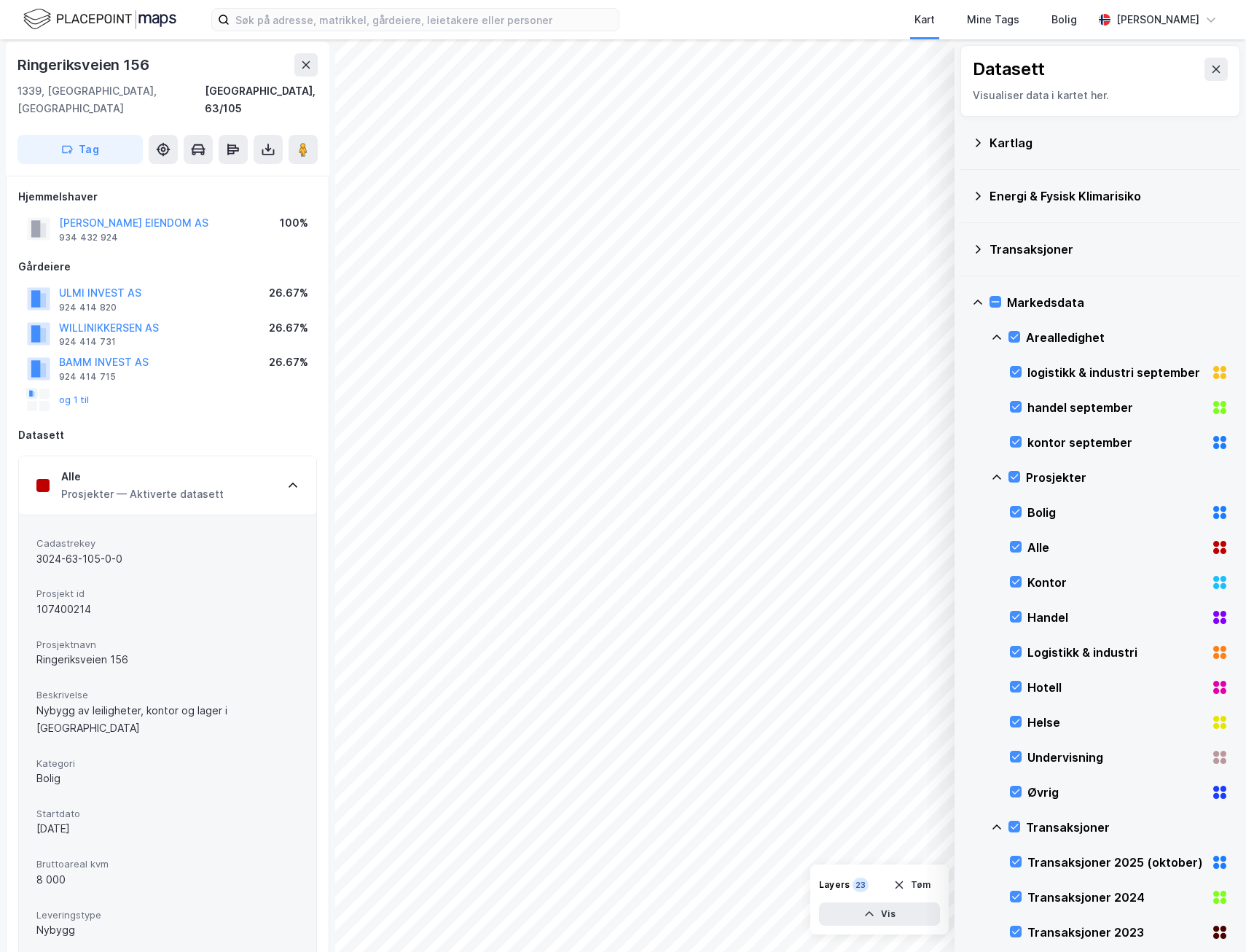
scroll to position [0, 0]
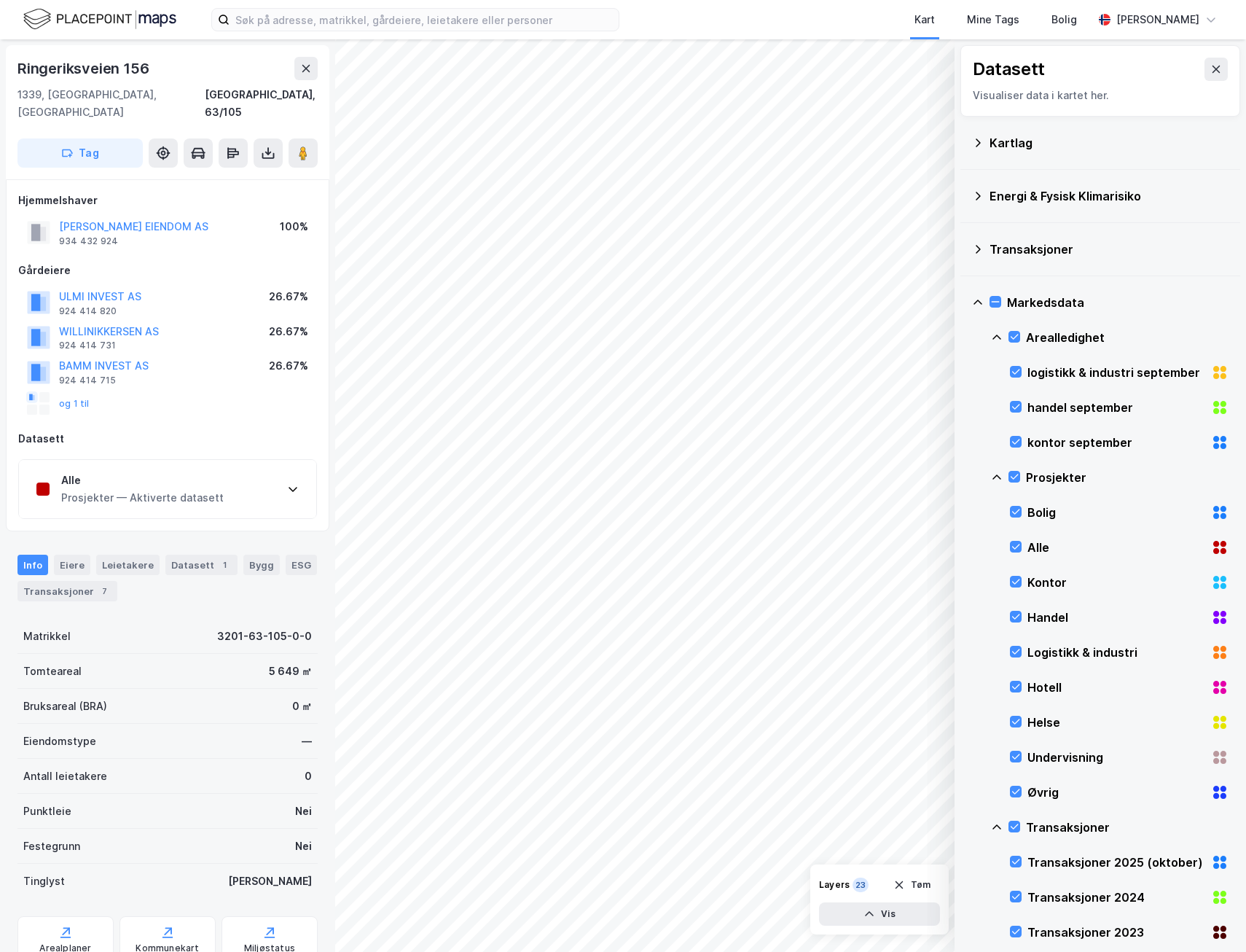
scroll to position [1, 0]
click at [298, 145] on icon at bounding box center [303, 152] width 15 height 15
click at [1043, 75] on icon at bounding box center [1217, 69] width 12 height 12
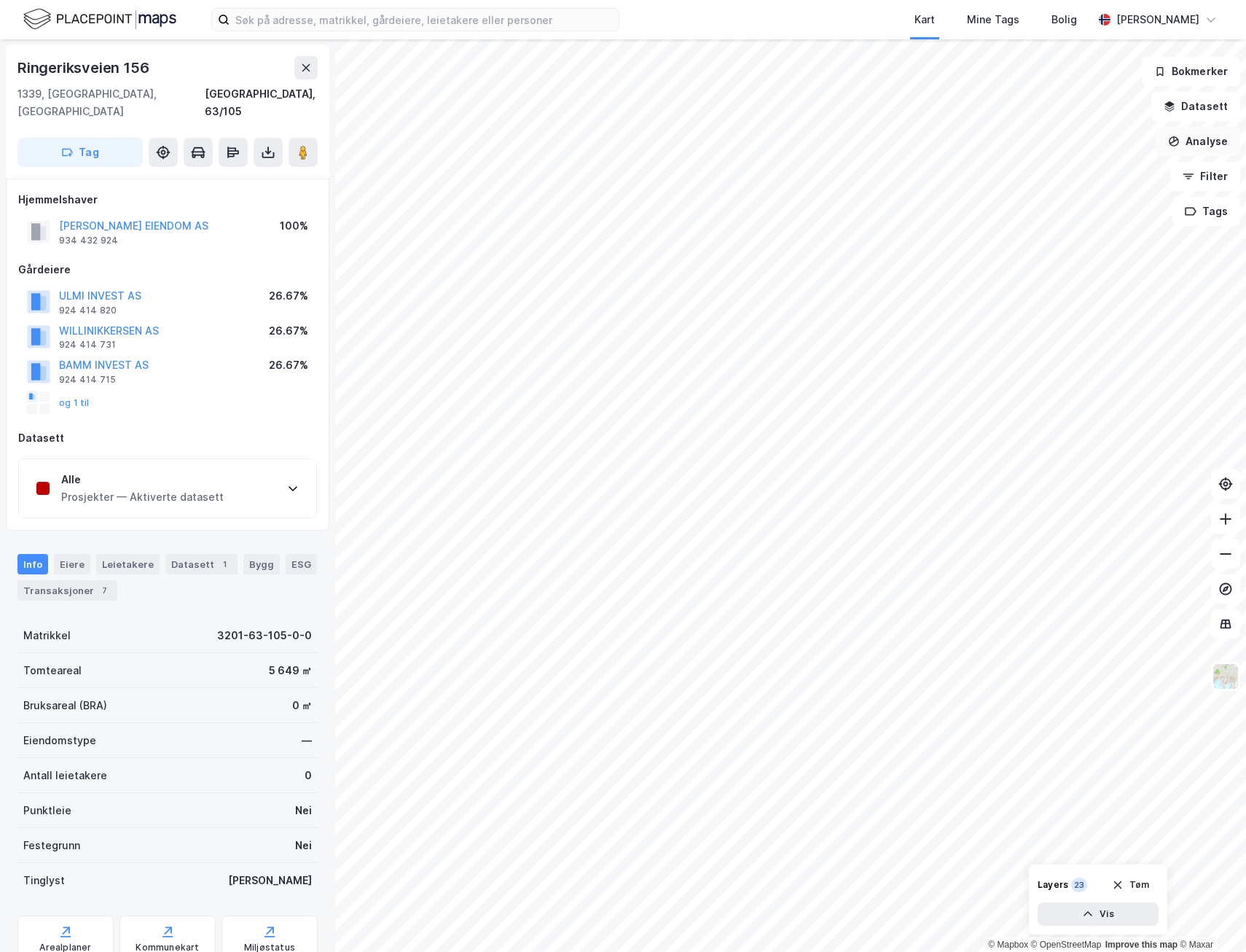
click at [1043, 133] on button "Analyse" at bounding box center [1197, 142] width 84 height 29
click at [1043, 171] on div "Tegn område" at bounding box center [1071, 172] width 127 height 13
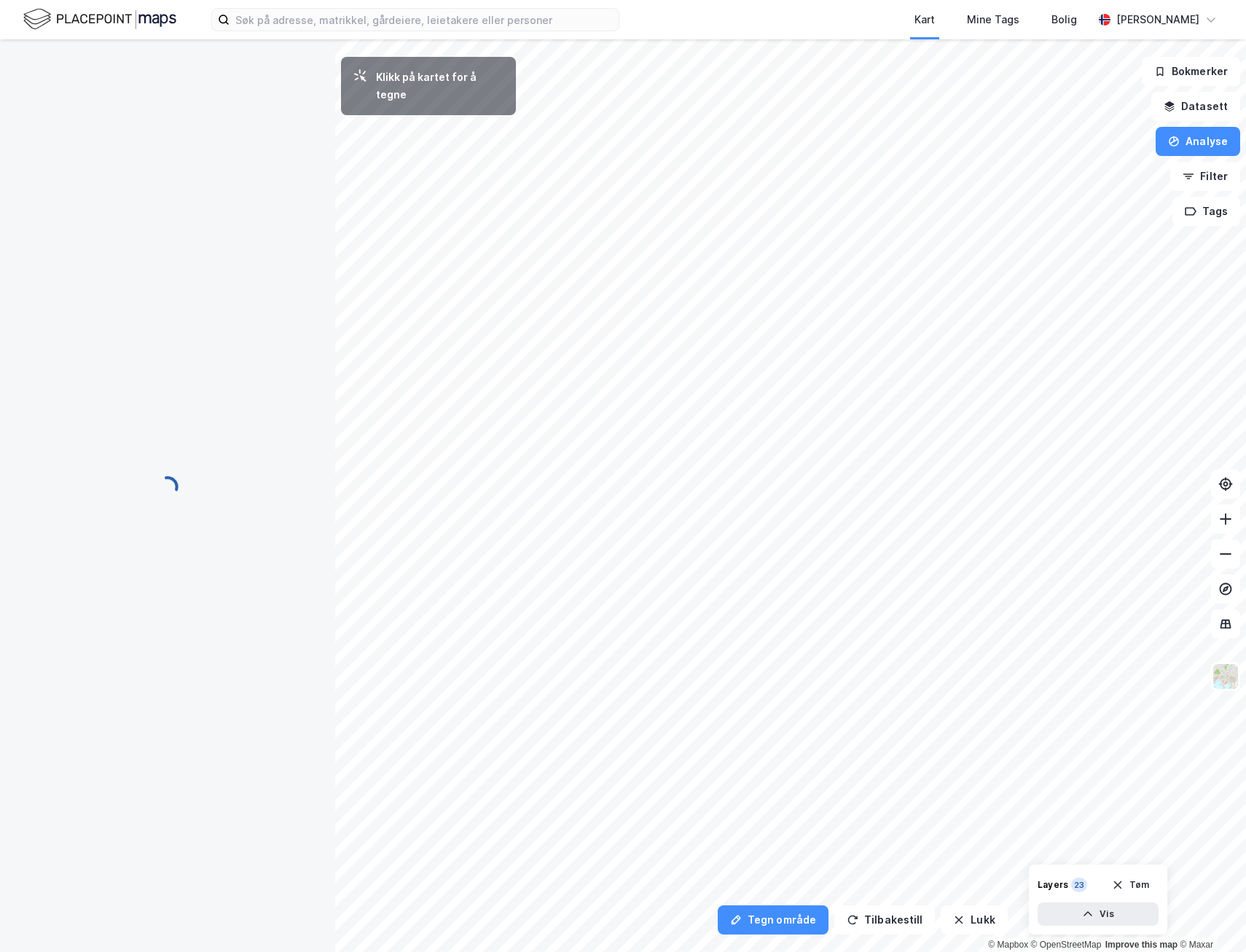
scroll to position [0, 0]
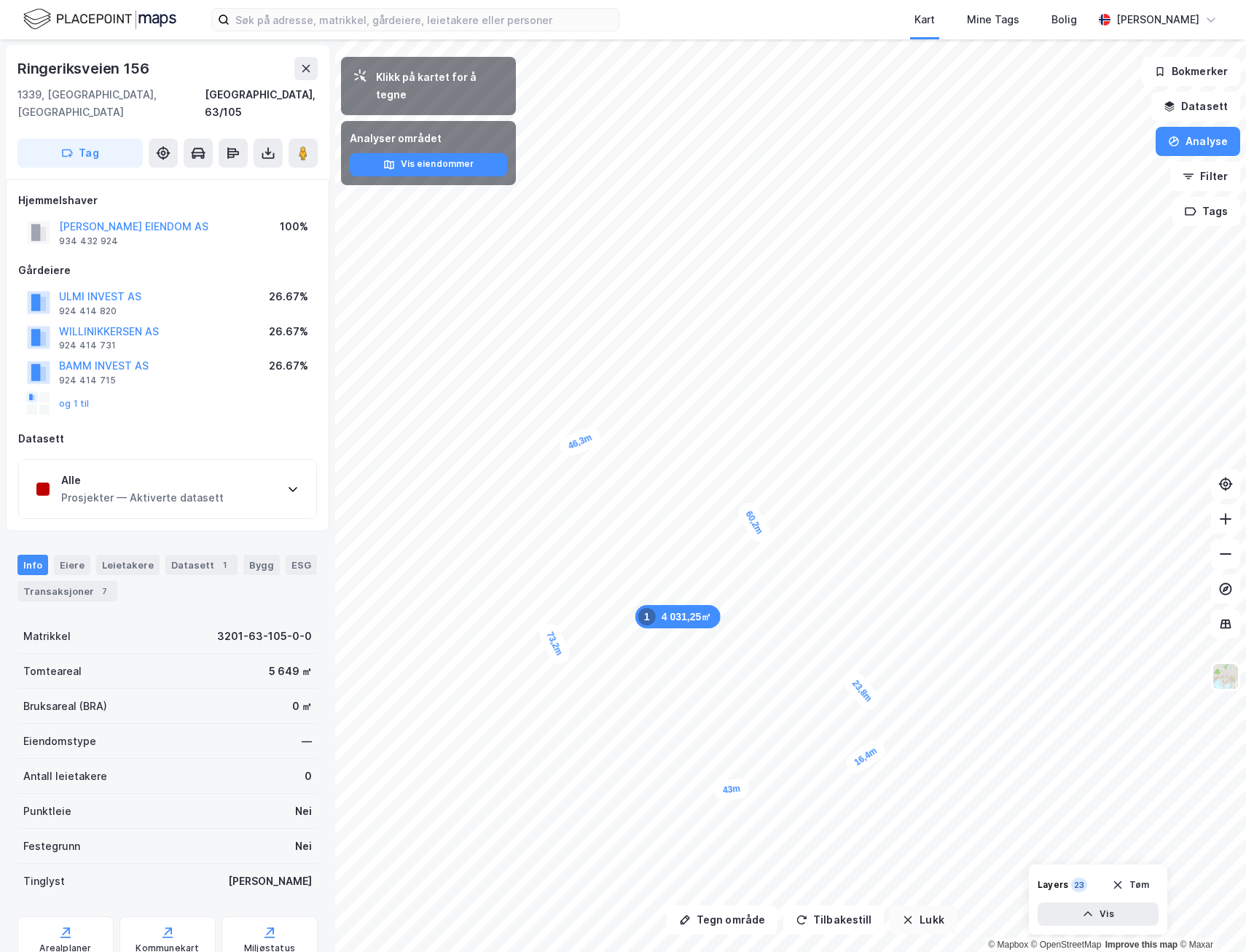
click at [931, 563] on button "Lukk" at bounding box center [923, 920] width 66 height 29
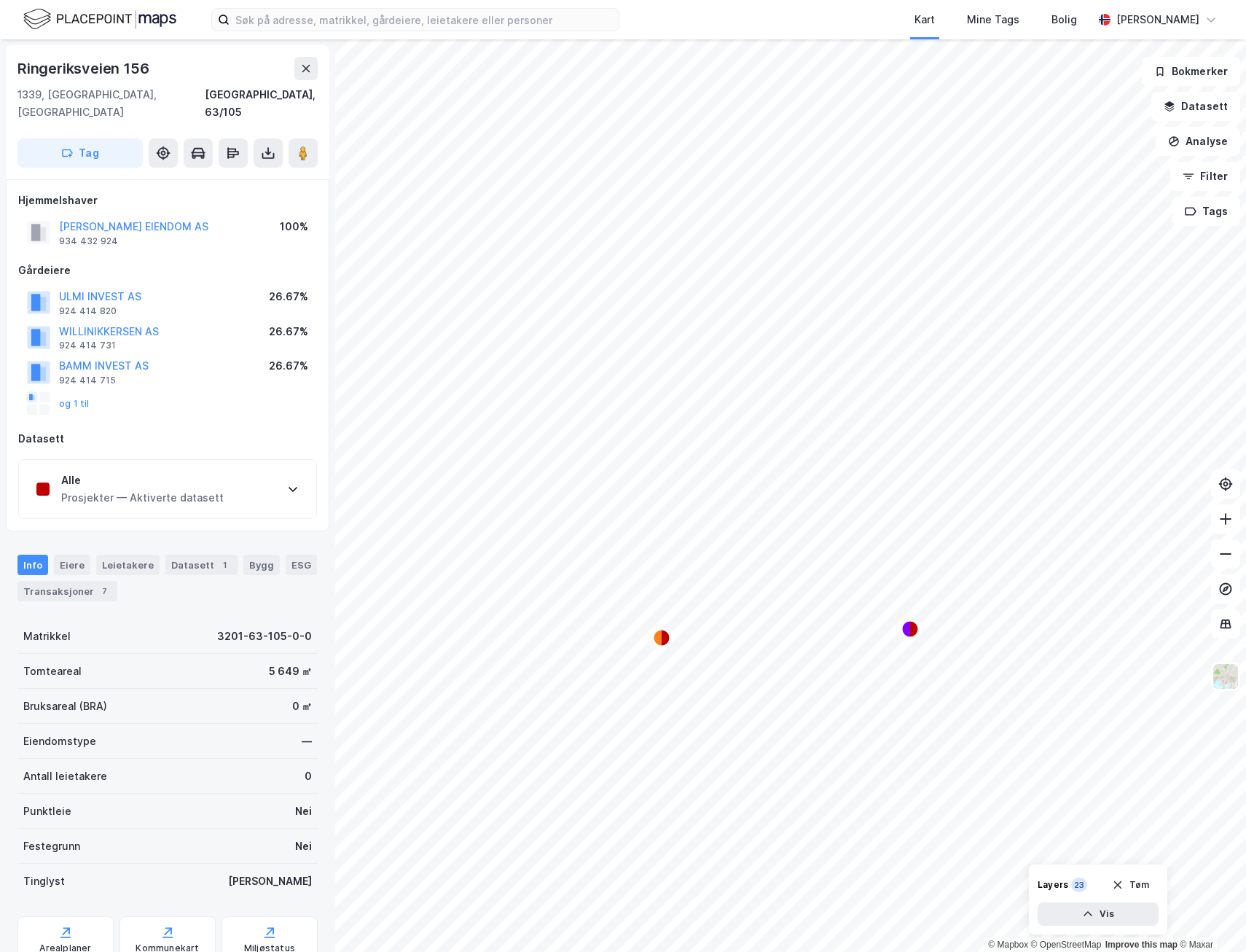
scroll to position [1, 0]
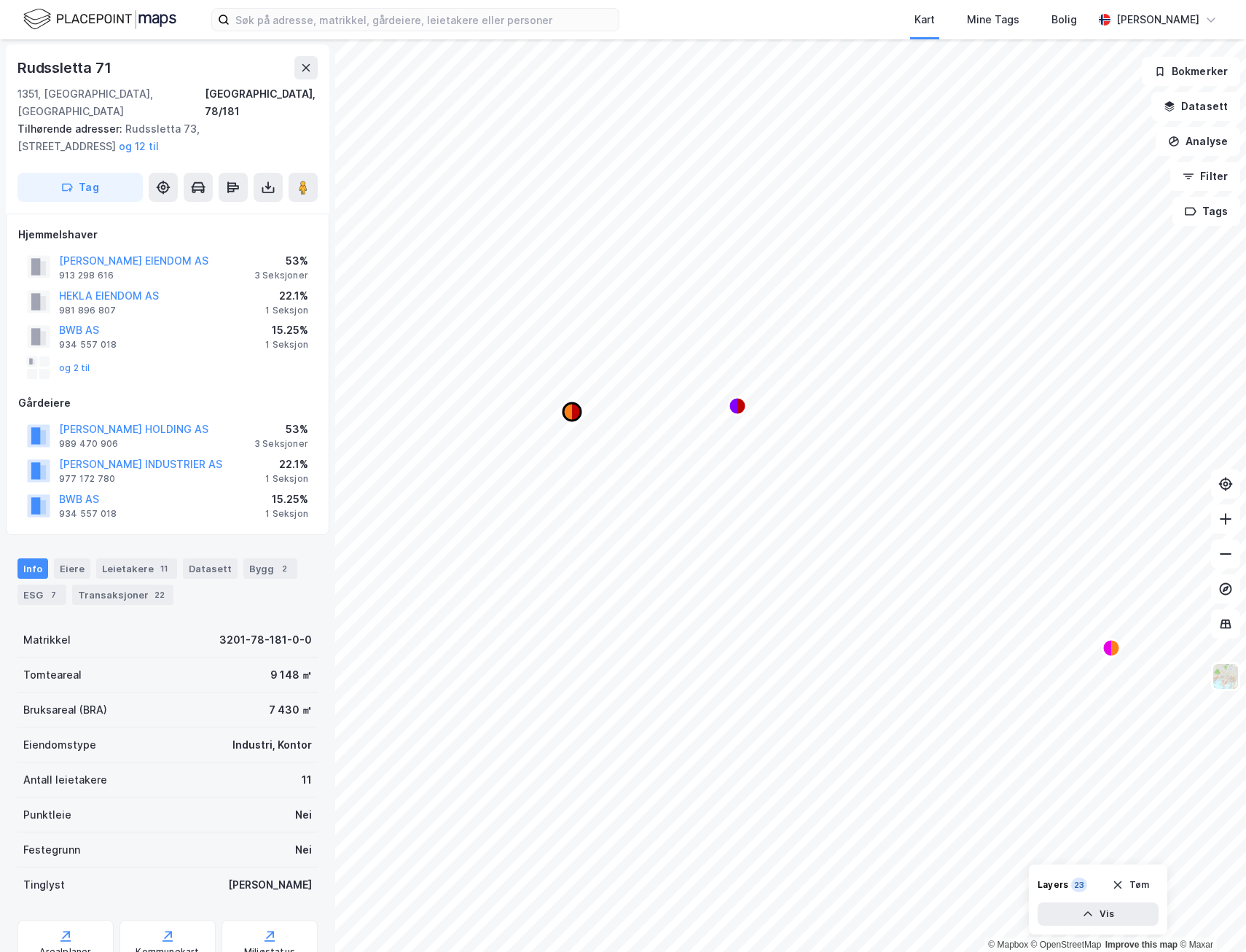
click at [569, 408] on icon "Map marker" at bounding box center [567, 412] width 9 height 17
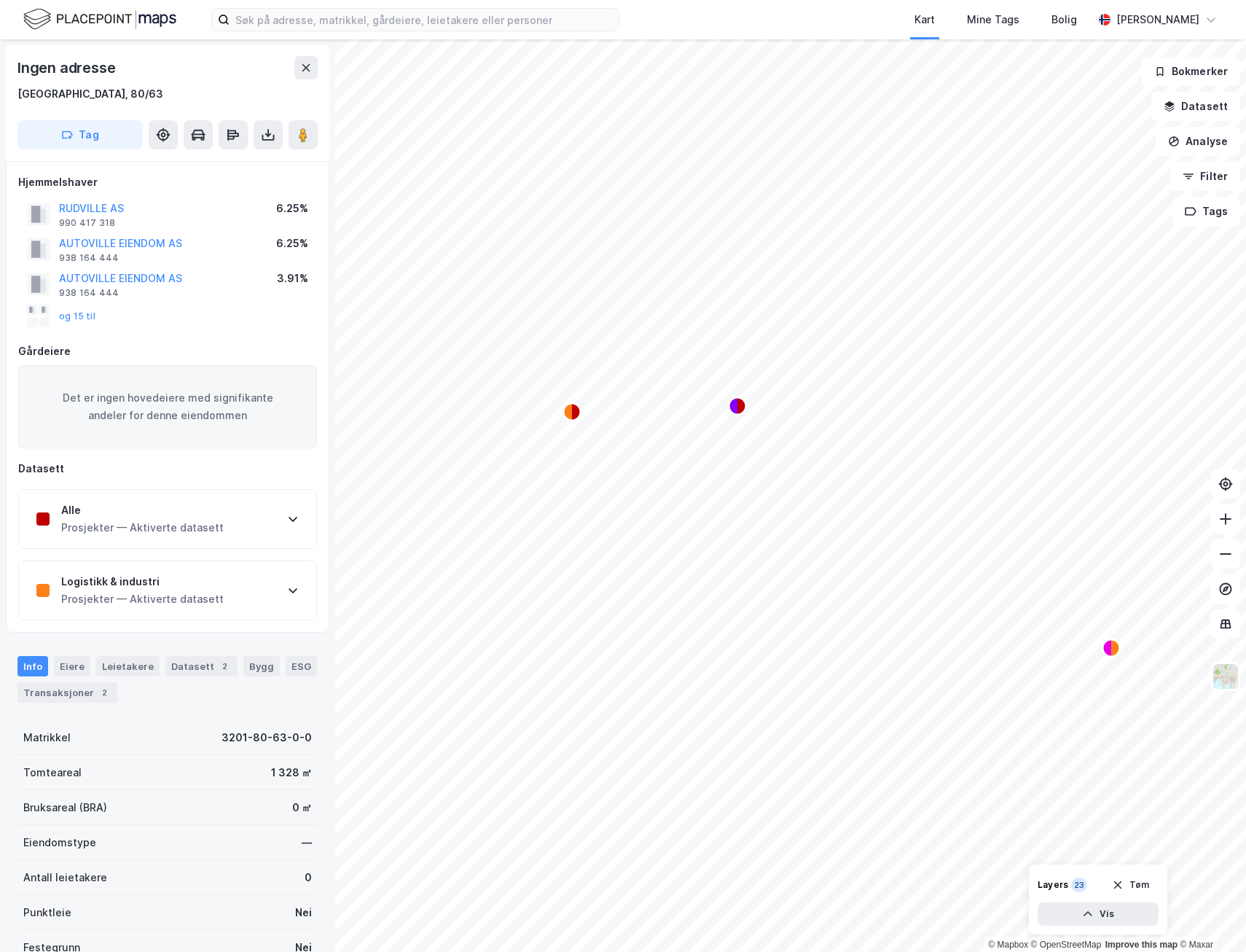
click at [223, 563] on div "Logistikk & industri Prosjekter — Aktiverte datasett" at bounding box center [168, 591] width 297 height 58
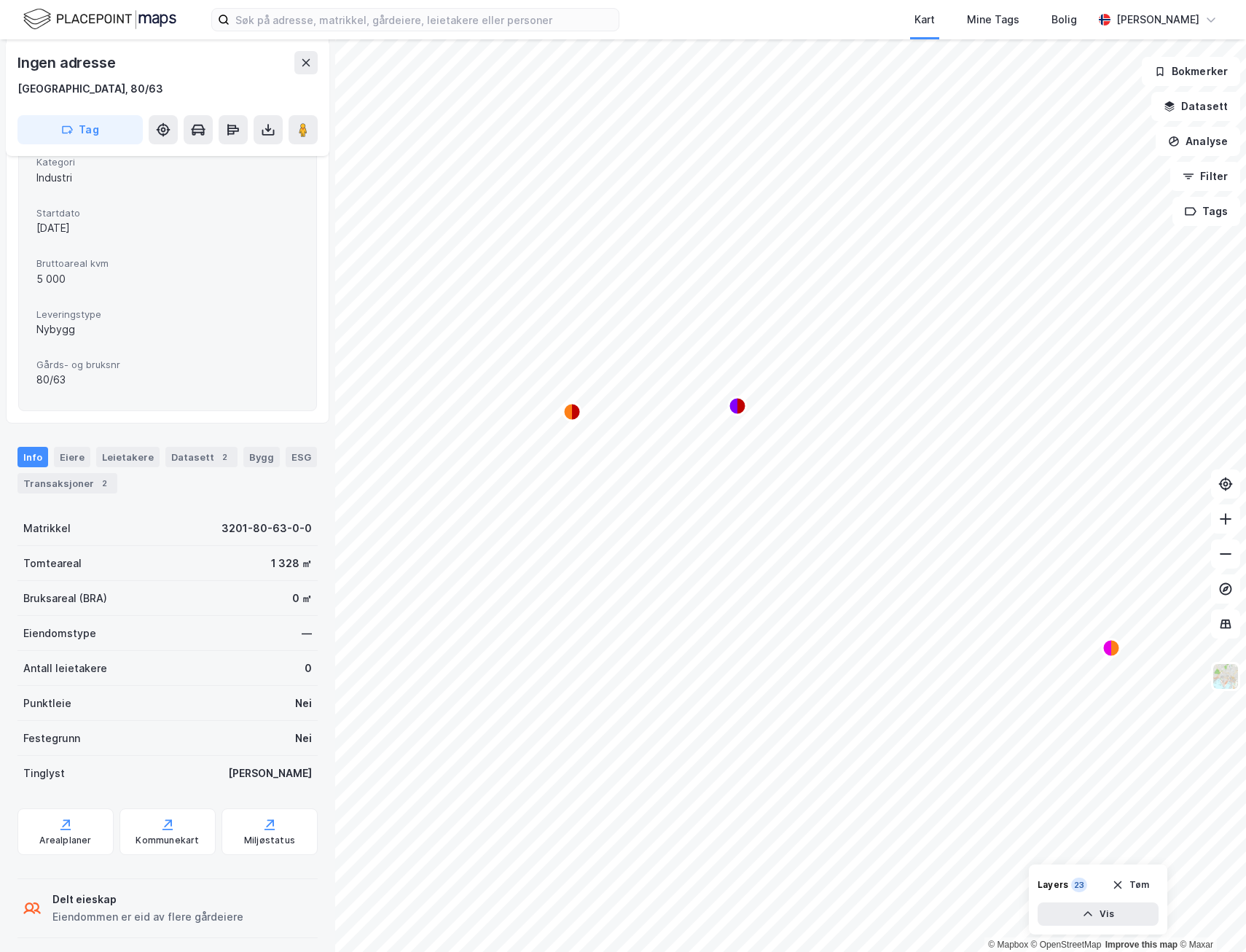
scroll to position [716, 0]
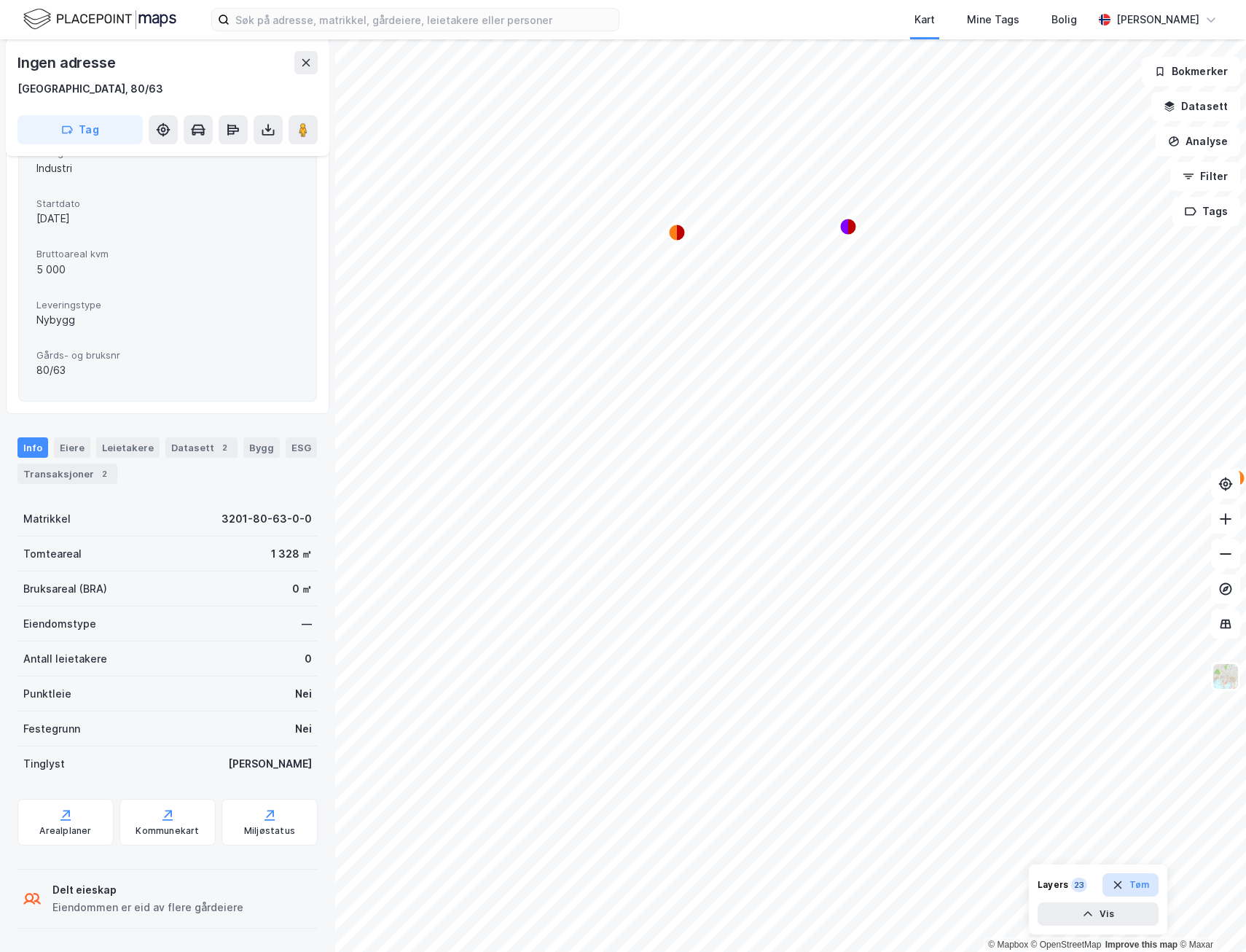
click at [1043, 563] on button "Tøm" at bounding box center [1131, 885] width 56 height 23
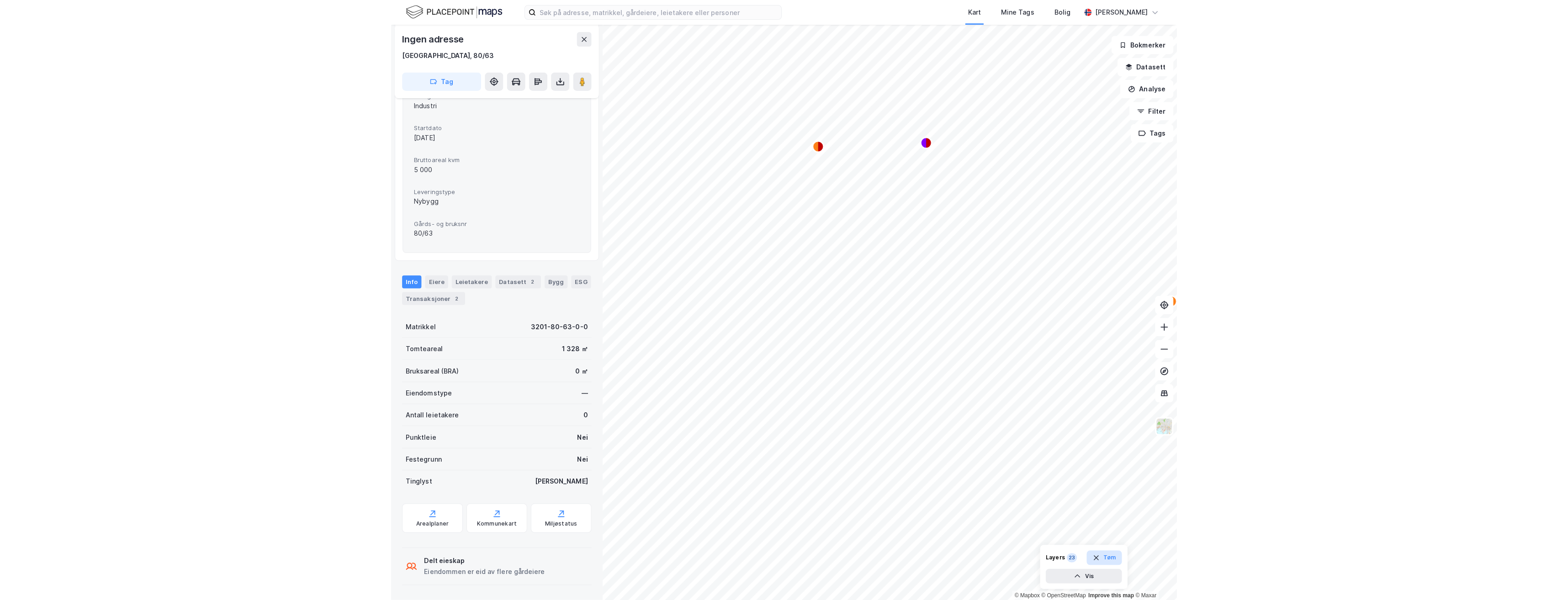
scroll to position [0, 0]
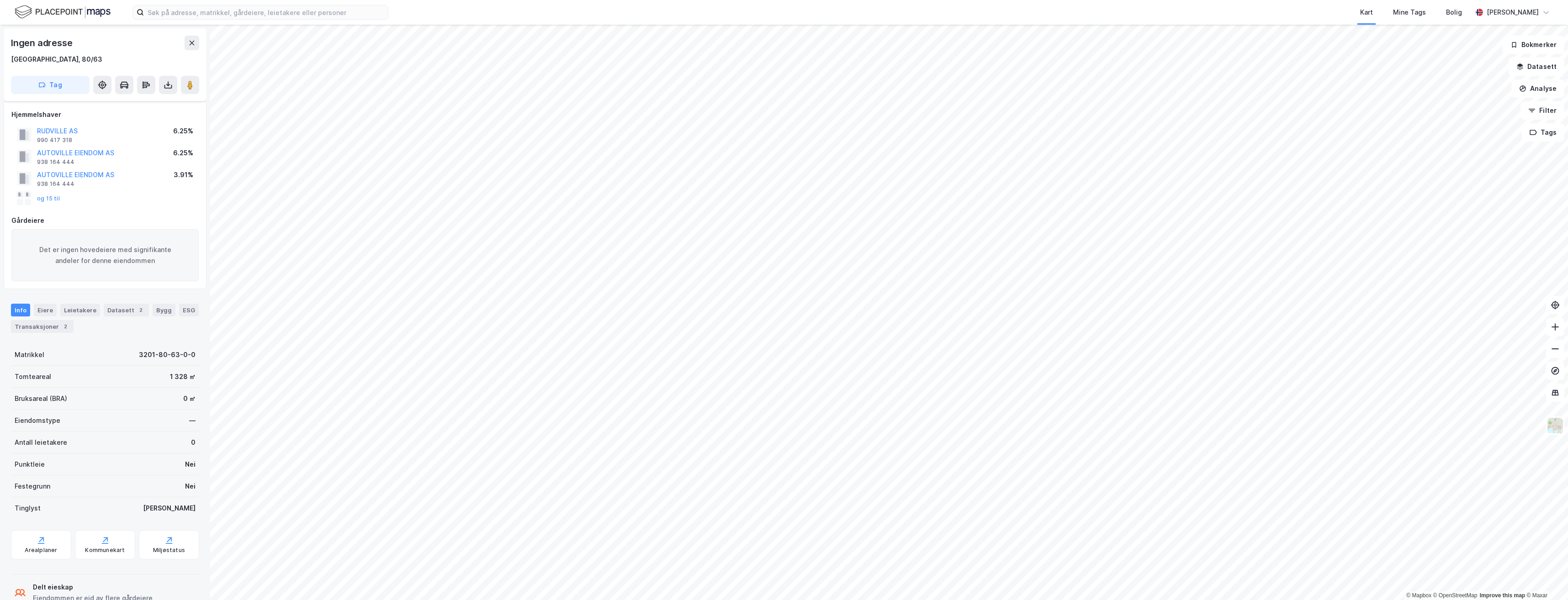
click at [654, 353] on html "Kart Mine Tags [PERSON_NAME] [PERSON_NAME] © Mapbox © OpenStreetMap Improve thi…" at bounding box center [784, 300] width 1568 height 600
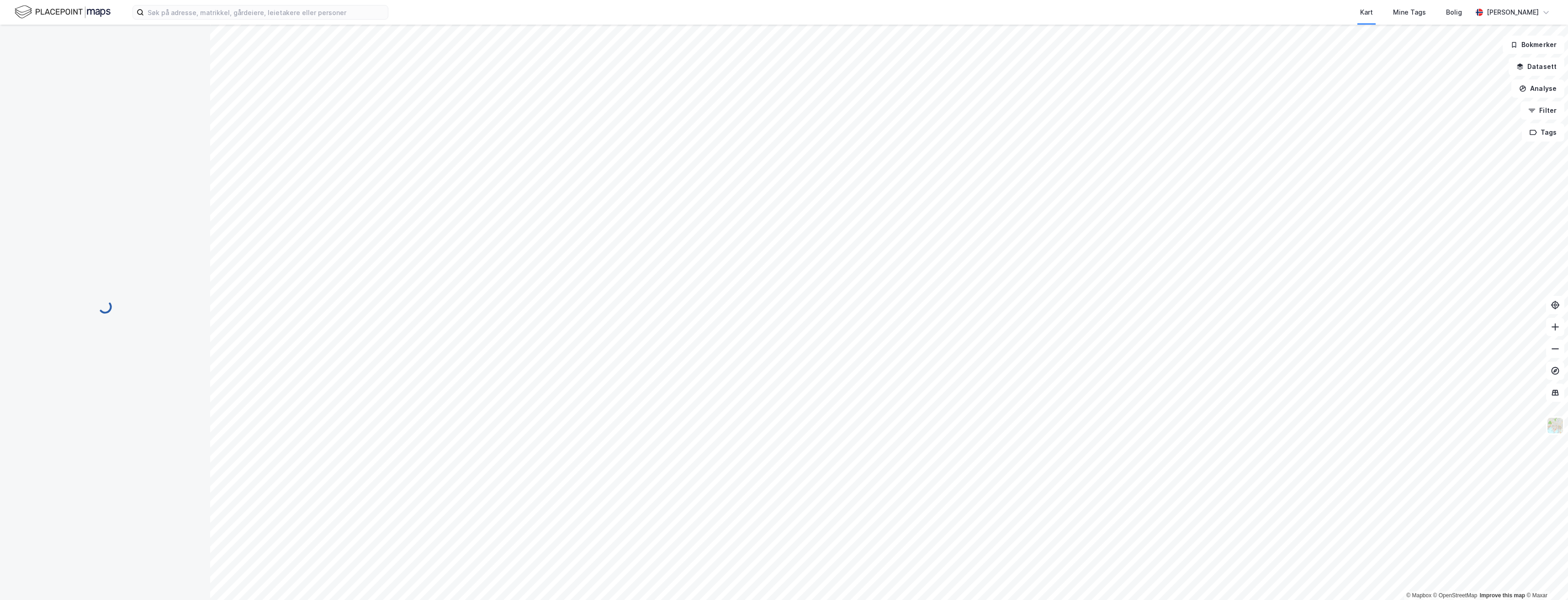
scroll to position [10, 0]
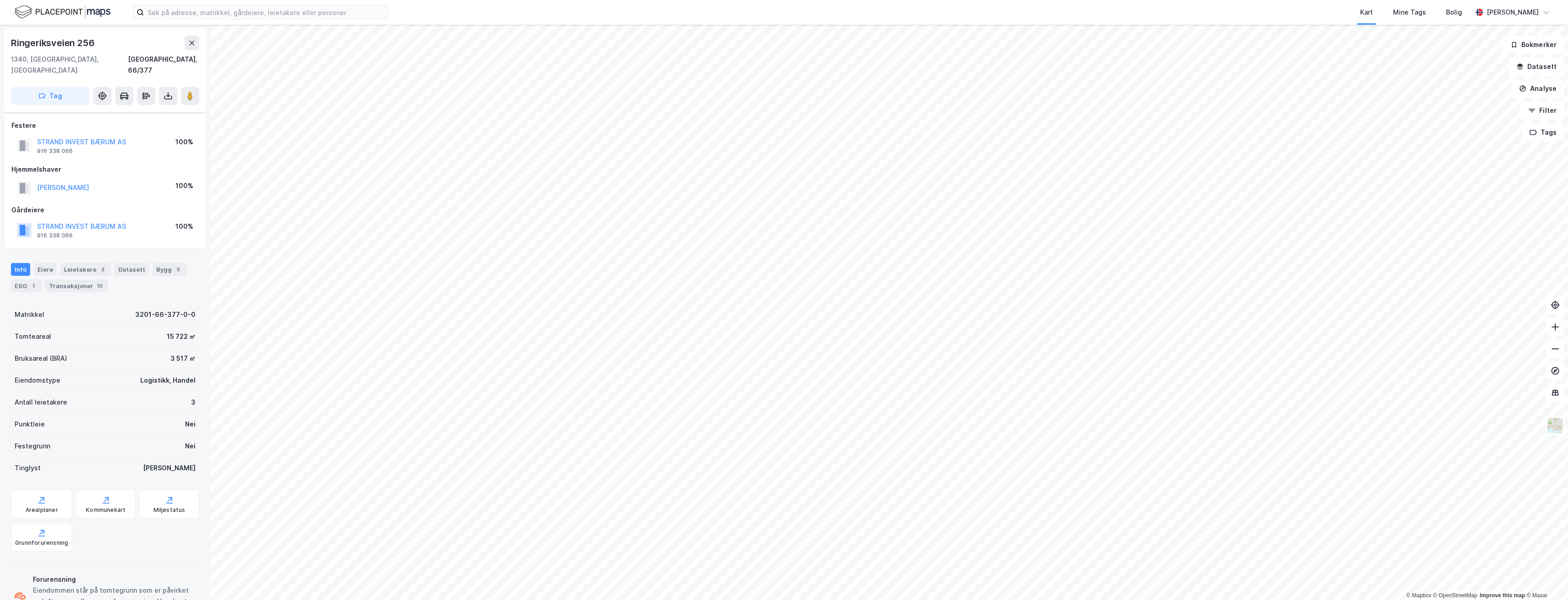
scroll to position [10, 0]
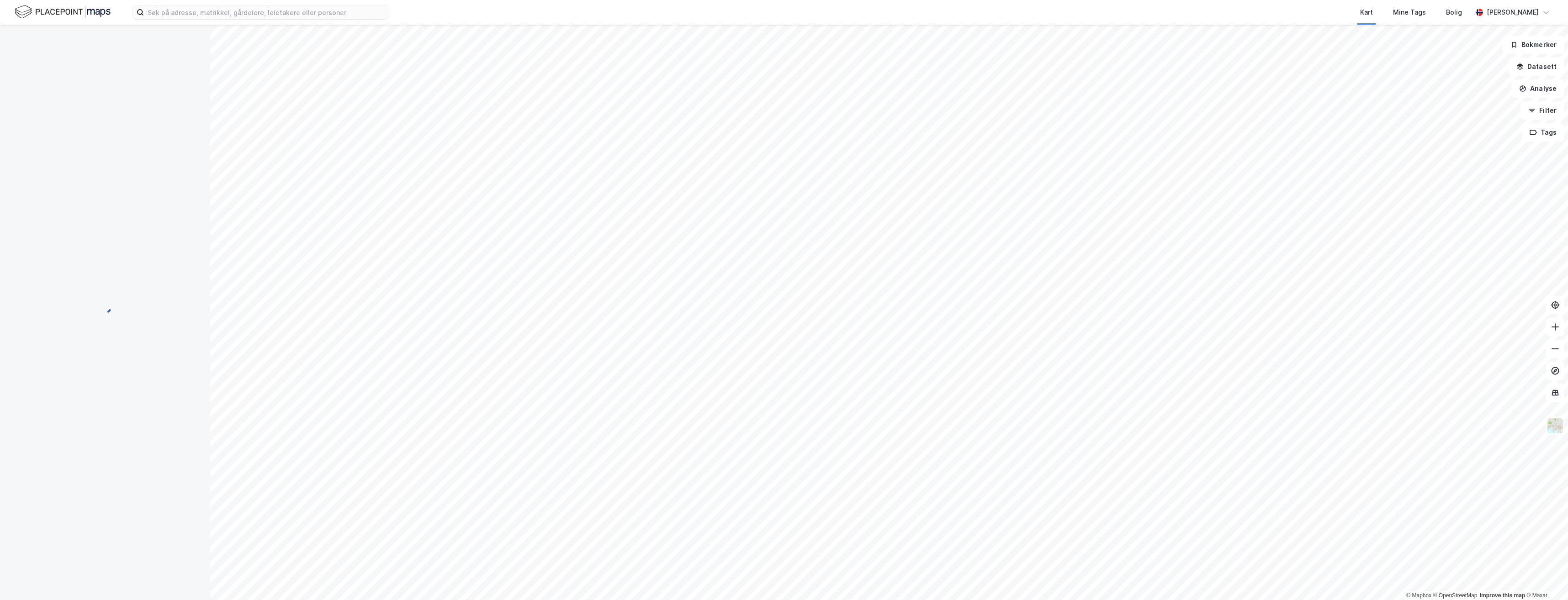
scroll to position [10, 0]
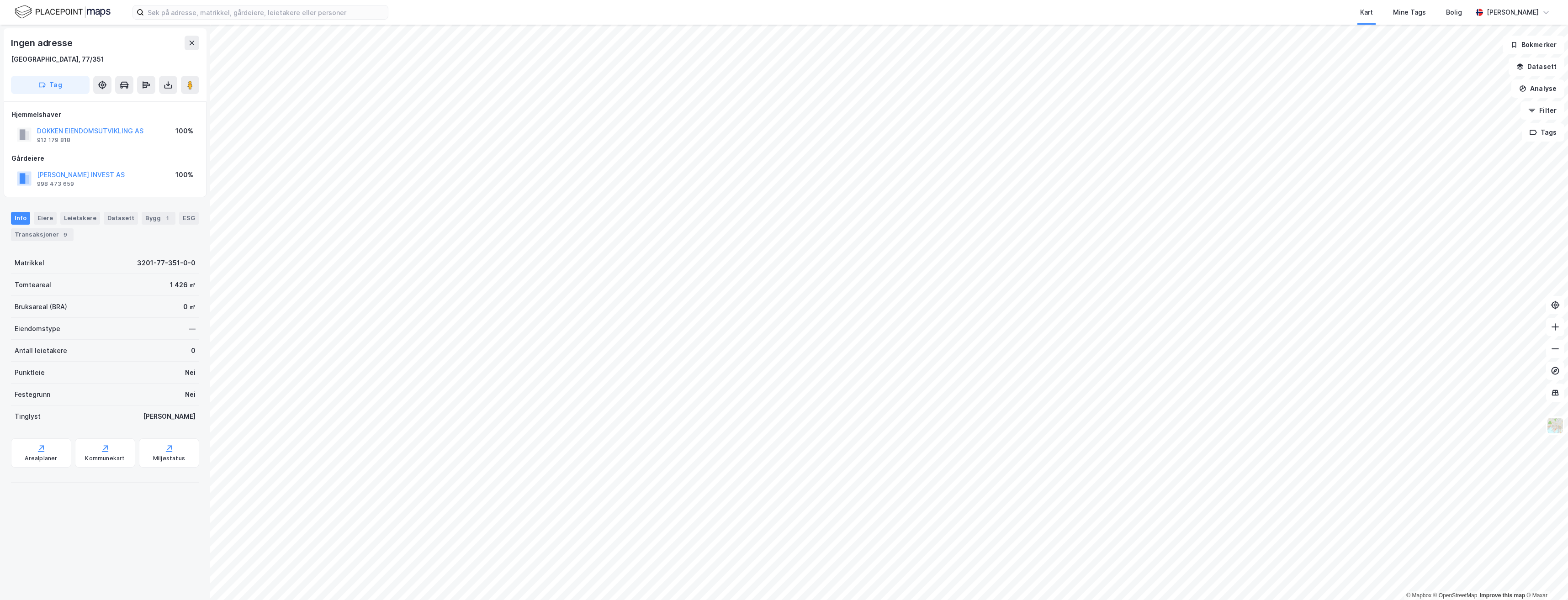
click at [654, 353] on html "Kart Mine Tags [PERSON_NAME] [PERSON_NAME] © Mapbox © OpenStreetMap Improve thi…" at bounding box center [784, 300] width 1568 height 600
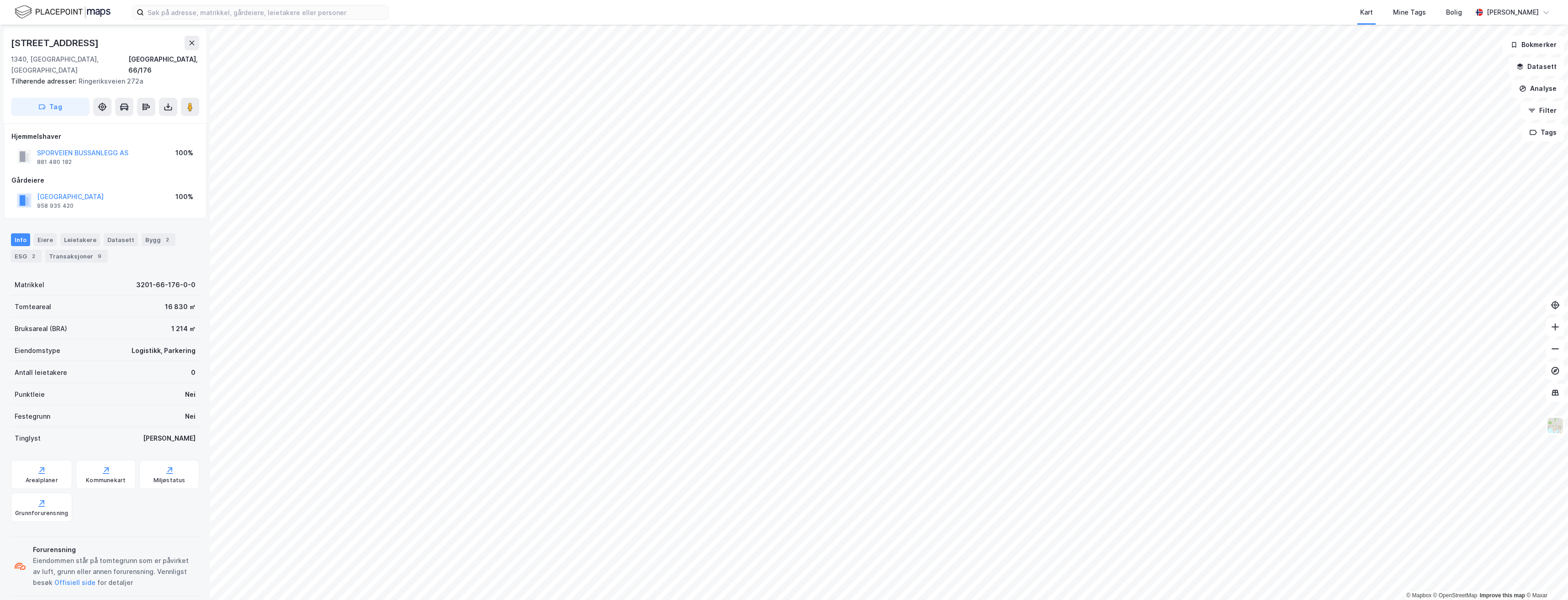
click at [654, 14] on div "Kart Mine Tags [PERSON_NAME] [PERSON_NAME] © Mapbox © OpenStreetMap Improve thi…" at bounding box center [784, 300] width 1568 height 600
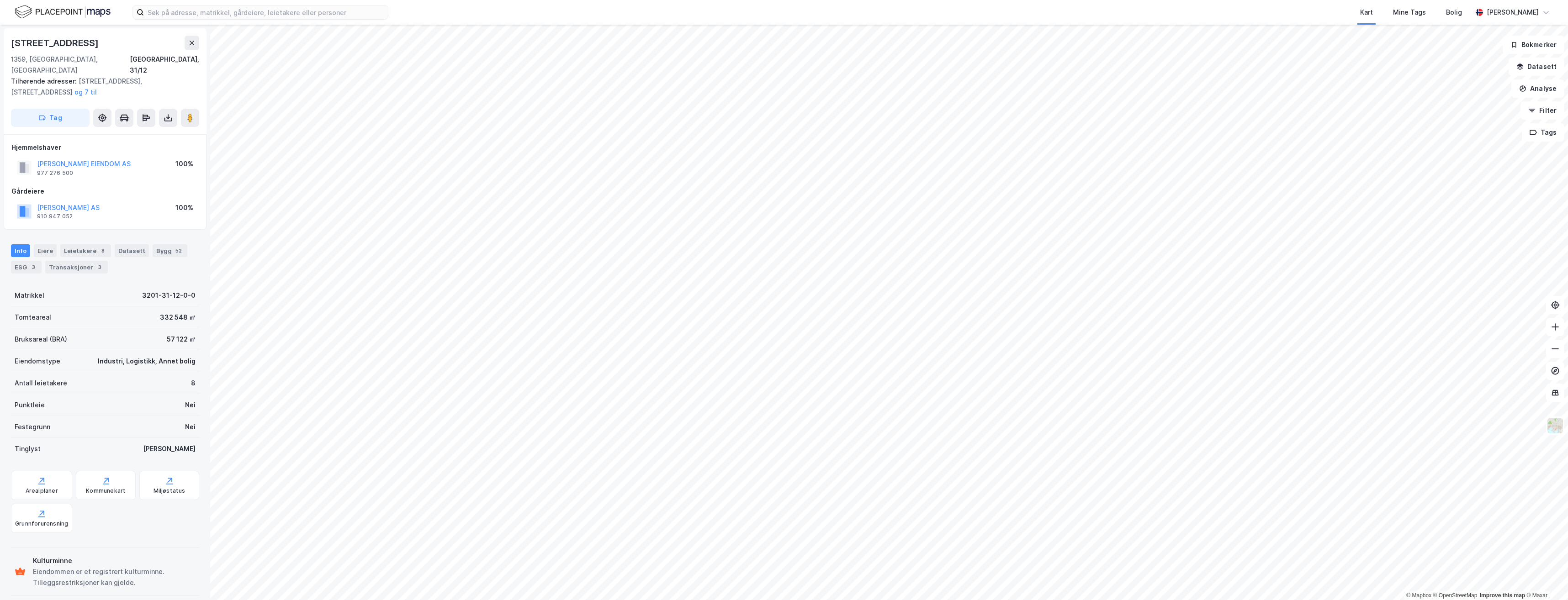
scroll to position [10, 0]
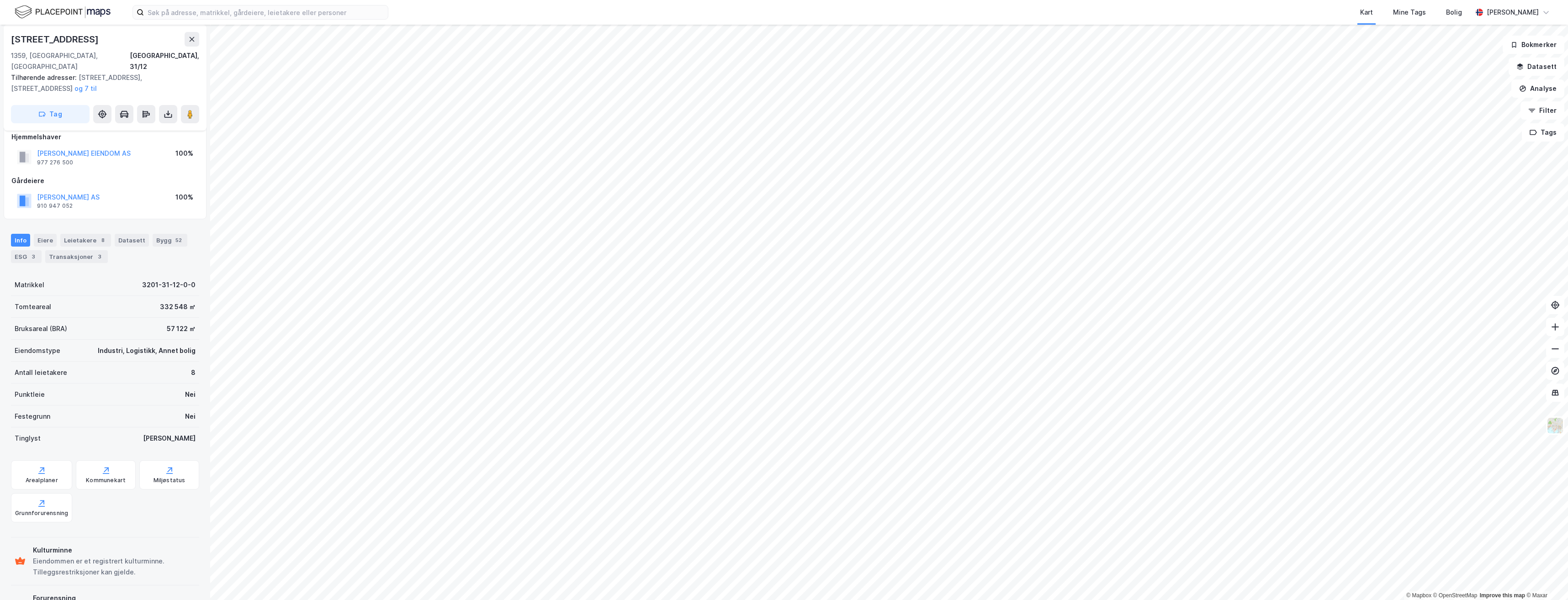
click at [654, 0] on html "Kart Mine Tags [PERSON_NAME] [PERSON_NAME] © Mapbox © OpenStreetMap Improve thi…" at bounding box center [784, 300] width 1568 height 600
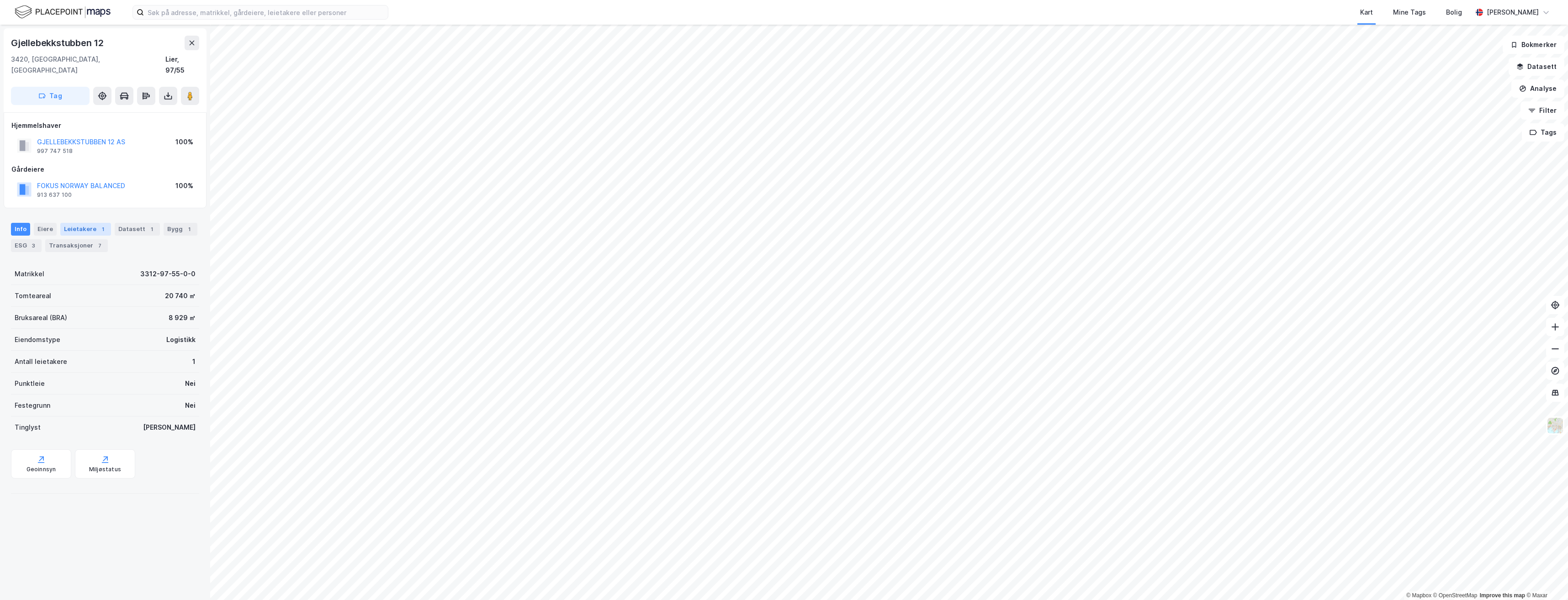
click at [68, 223] on div "Leietakere 1" at bounding box center [85, 229] width 51 height 13
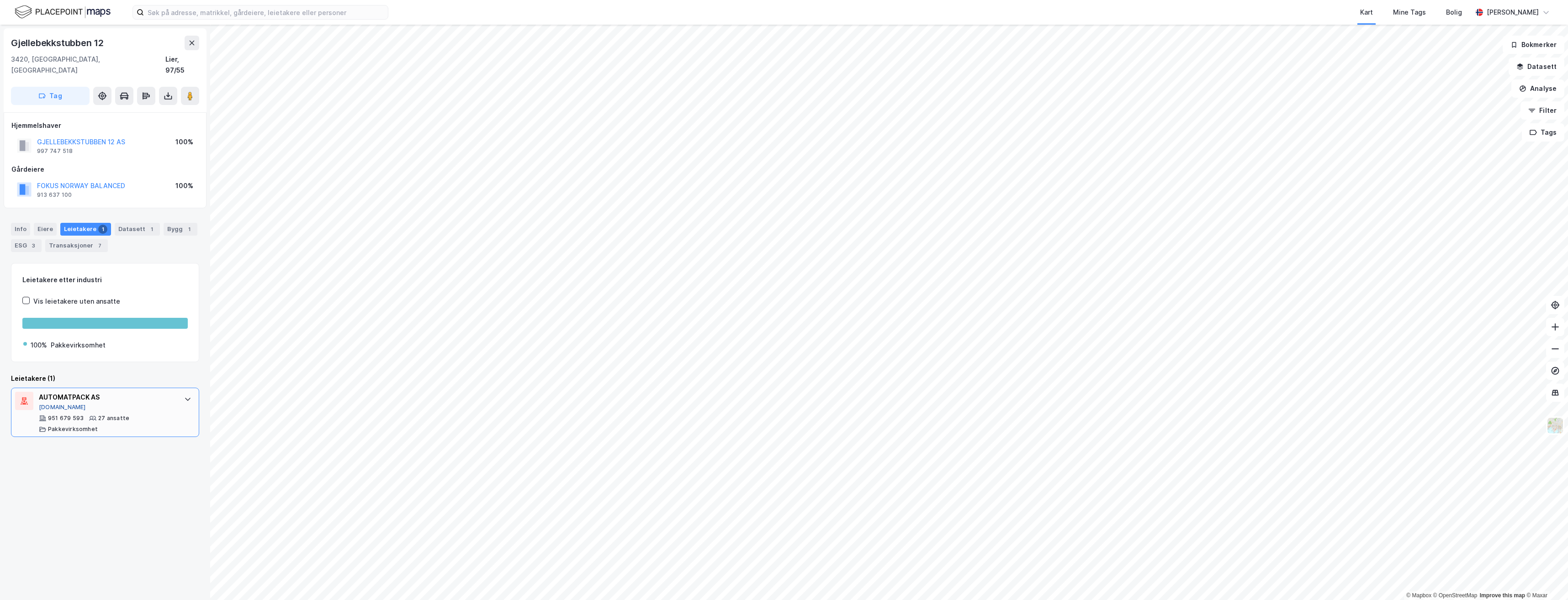
click at [54, 353] on button "[DOMAIN_NAME]" at bounding box center [62, 408] width 47 height 7
